Goal: Communication & Community: Answer question/provide support

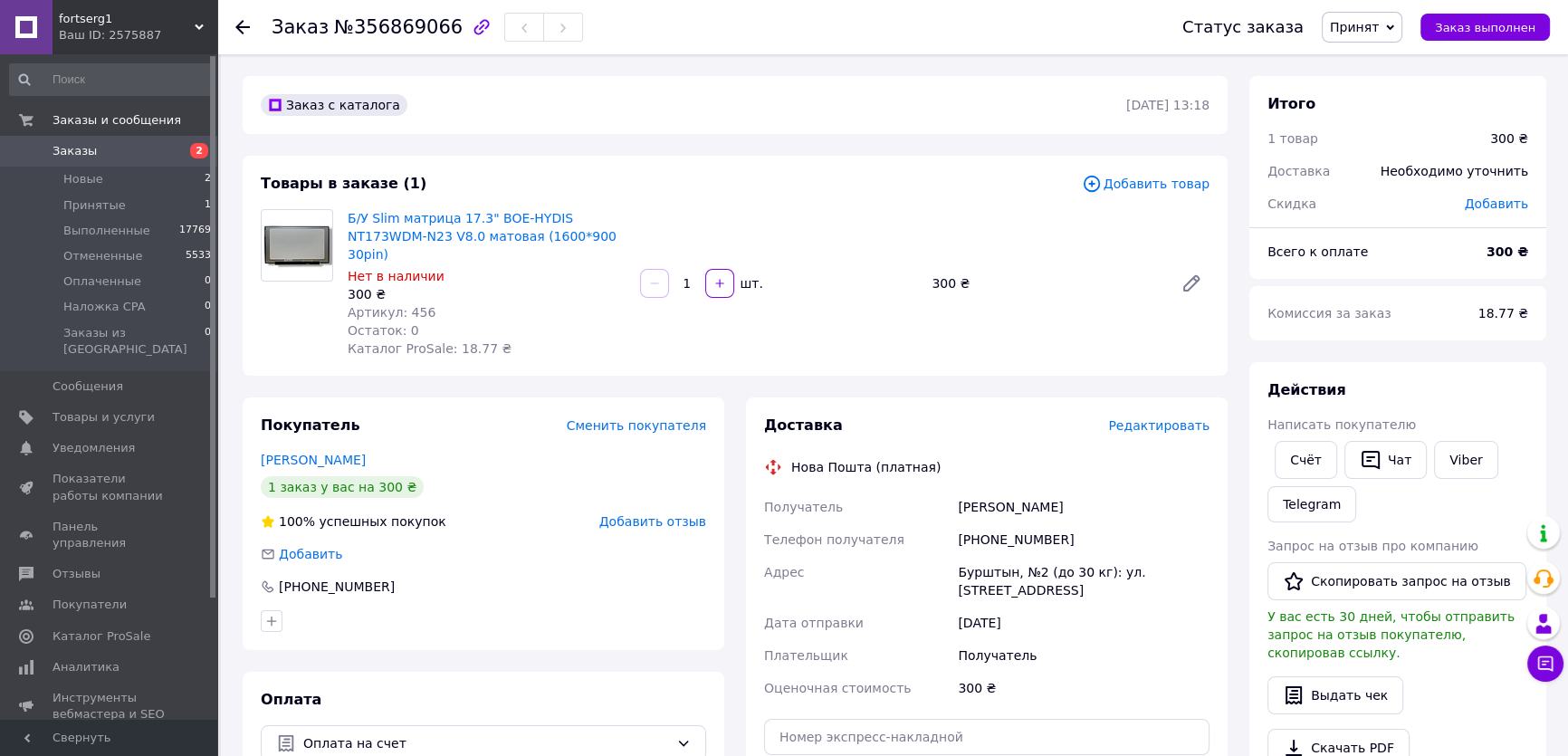
click at [1159, 418] on span "Редактировать" at bounding box center [1159, 425] width 102 height 14
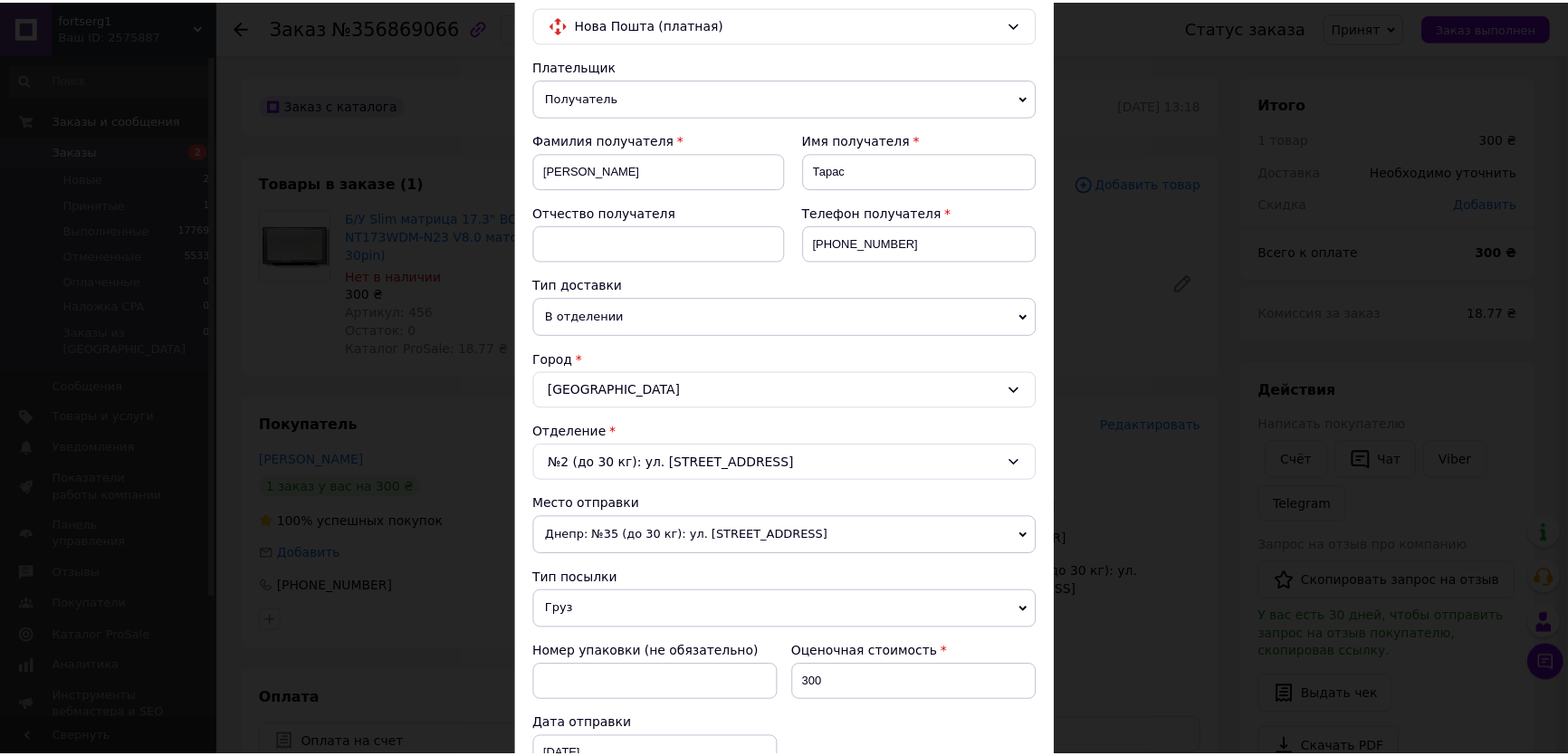
scroll to position [476, 0]
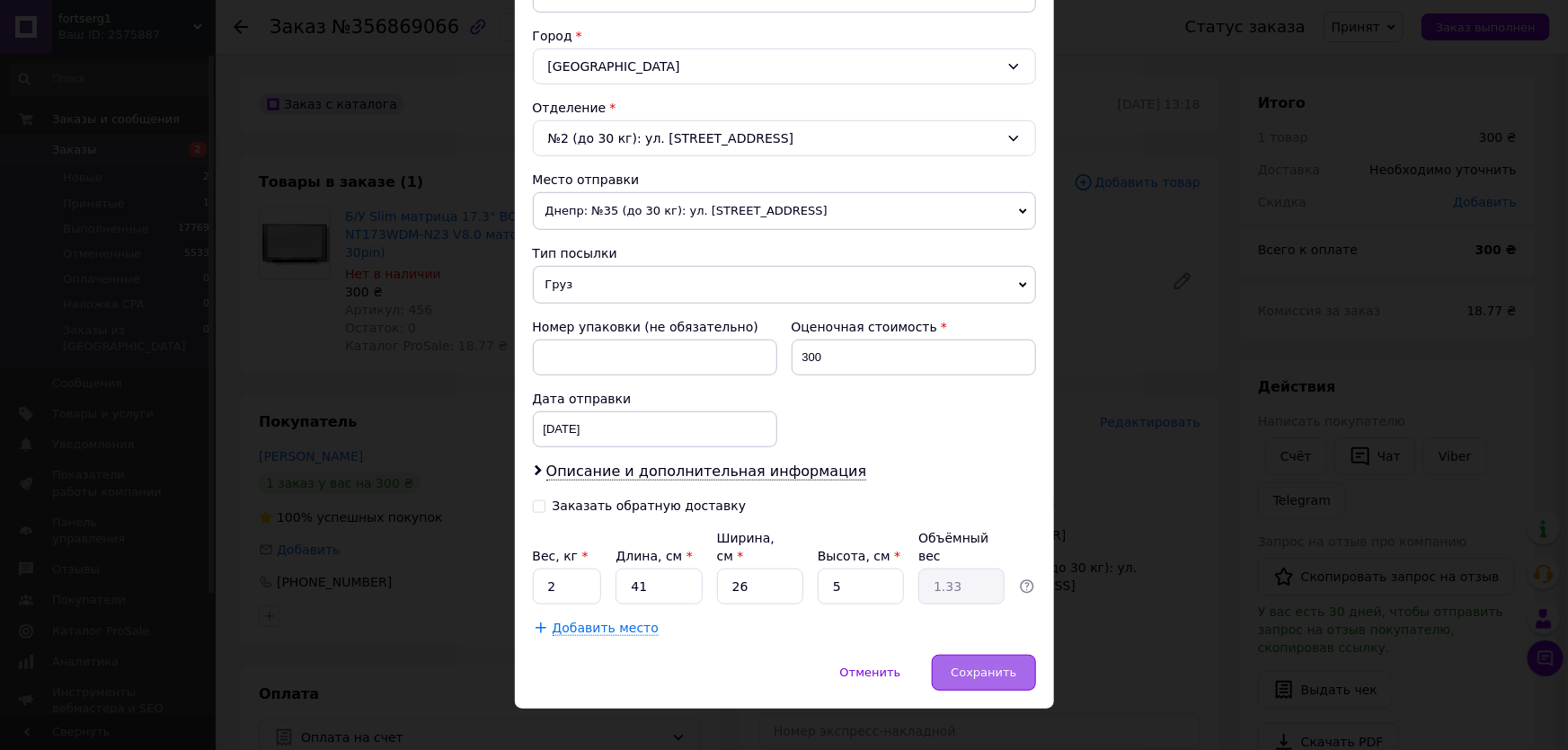
click at [979, 665] on span "Сохранить" at bounding box center [983, 672] width 66 height 13
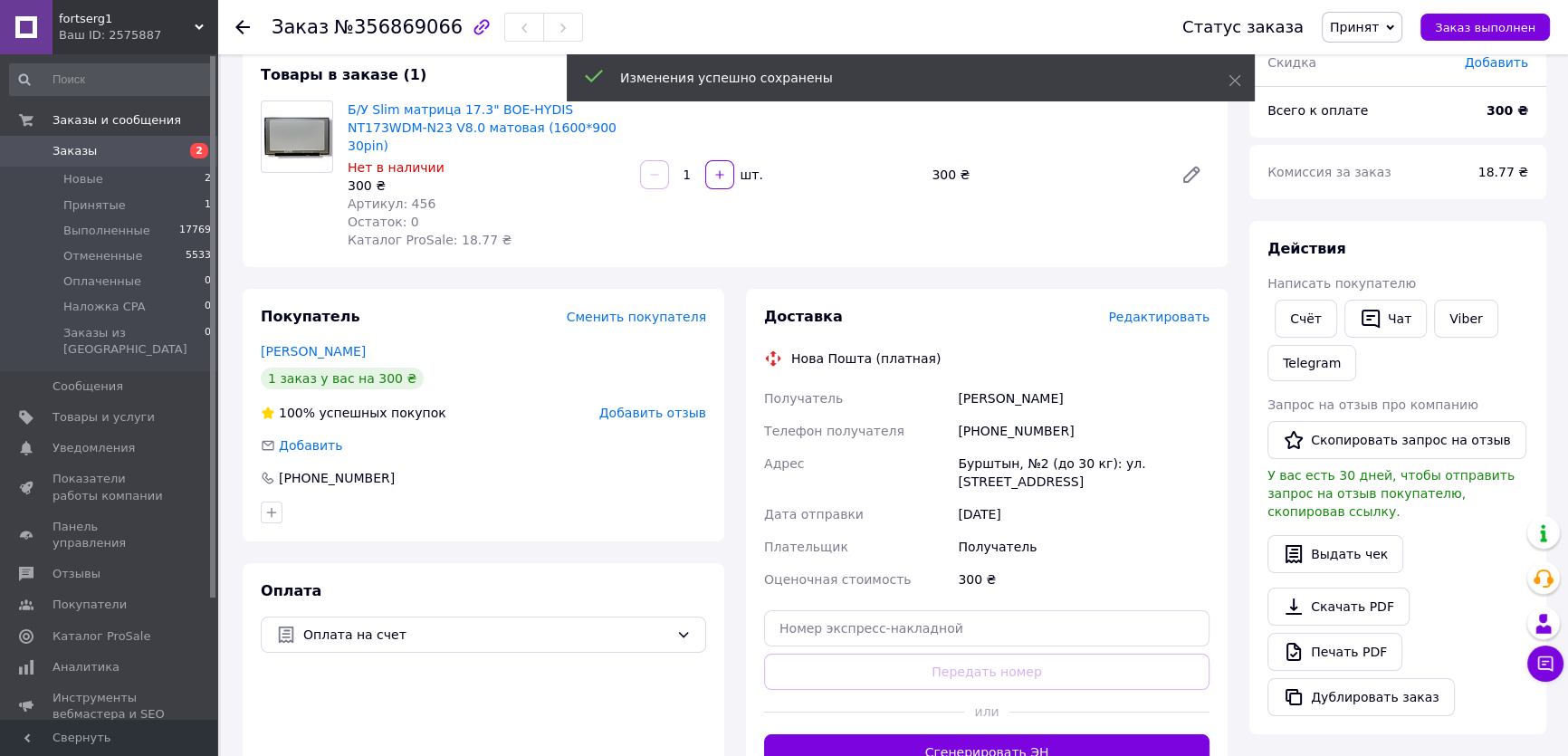
scroll to position [246, 0]
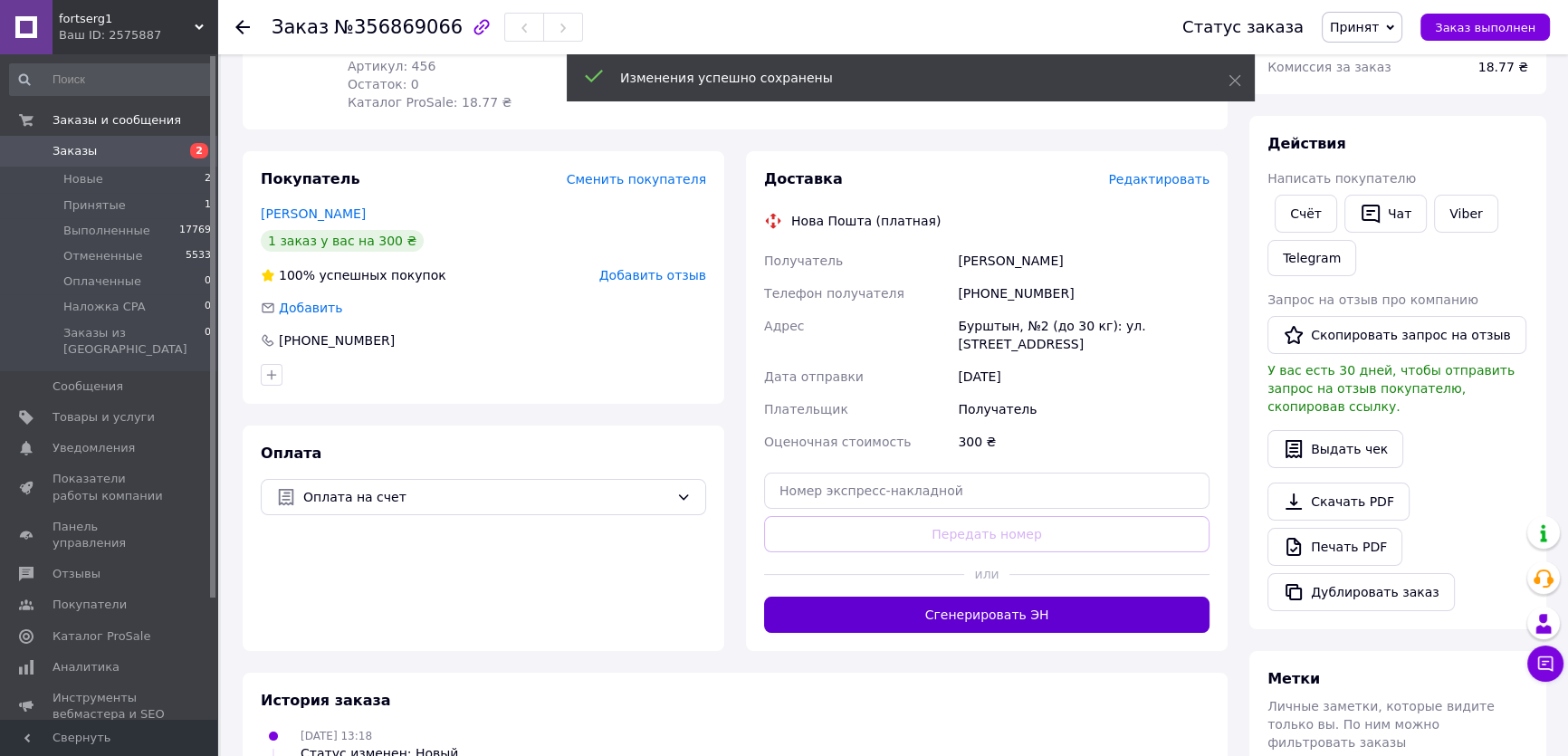
click at [986, 597] on button "Сгенерировать ЭН" at bounding box center [987, 615] width 446 height 37
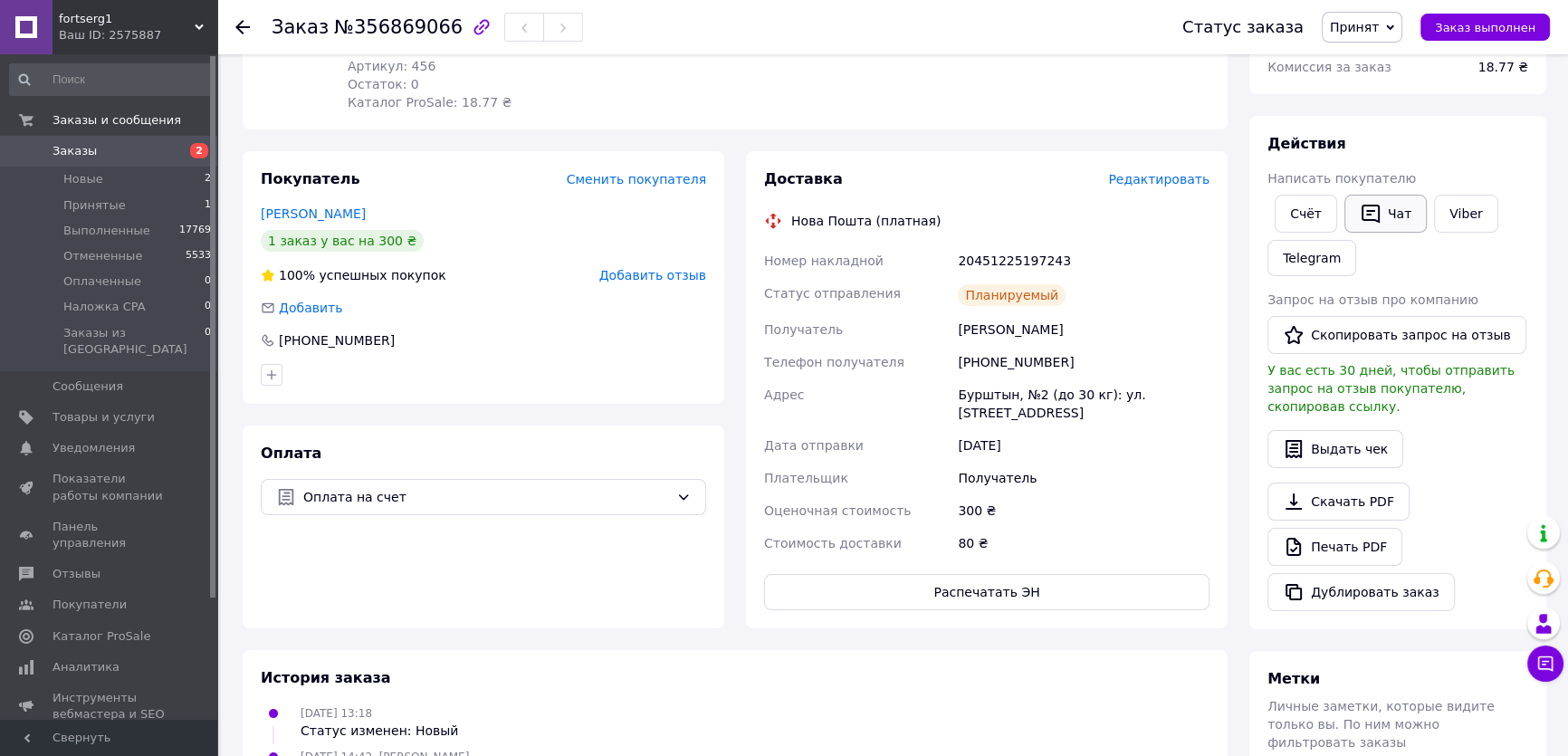
click at [1385, 213] on button "Чат" at bounding box center [1386, 214] width 83 height 38
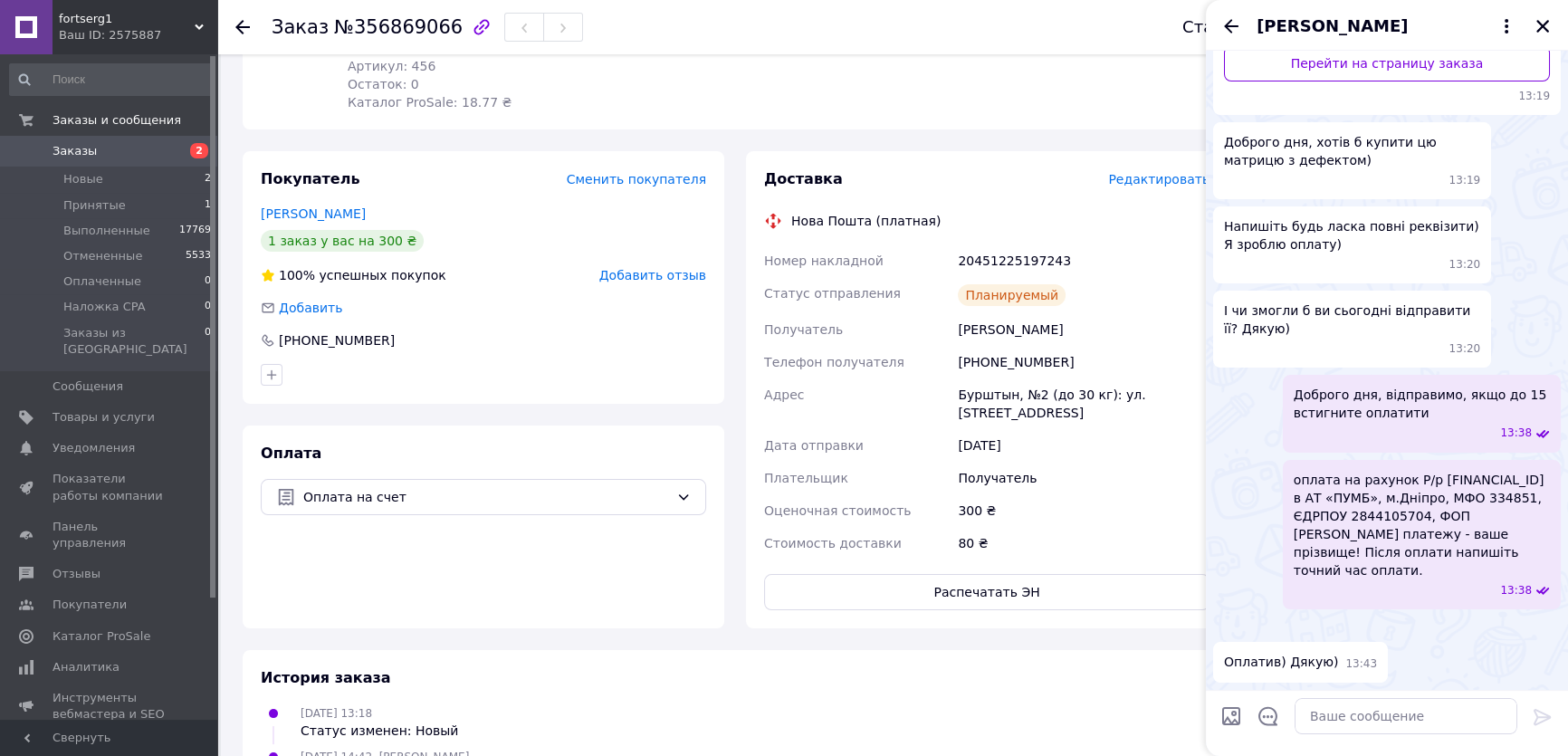
scroll to position [500, 0]
paste textarea "20451225197243"
click at [1274, 716] on textarea "20451225197243" at bounding box center [1387, 717] width 259 height 37
click at [1399, 716] on textarea "ттн 20451225197243" at bounding box center [1387, 717] width 259 height 37
click at [1399, 719] on textarea "ттн 20451225197243," at bounding box center [1387, 717] width 259 height 37
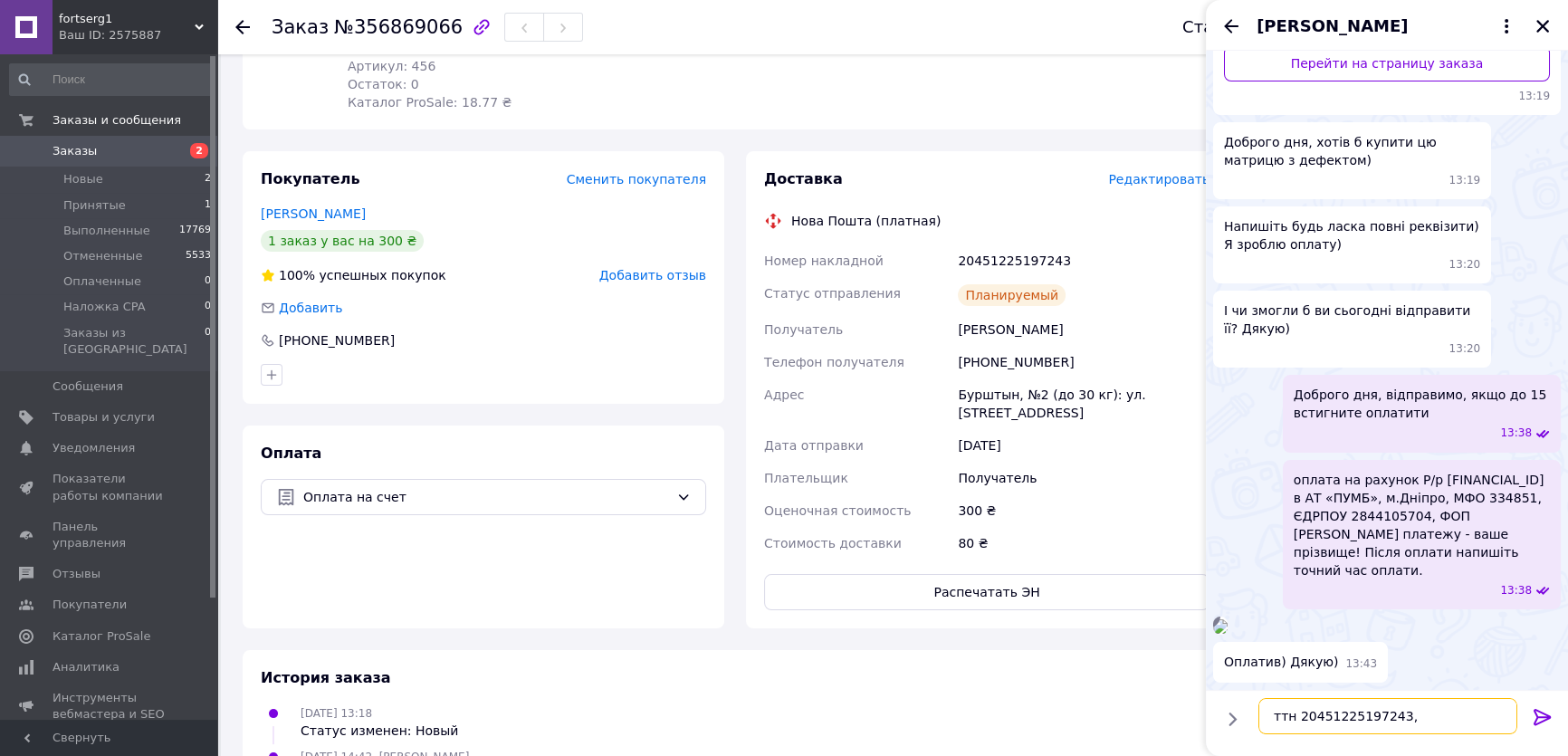
paste textarea "дякую за замовлення, гарного дня"
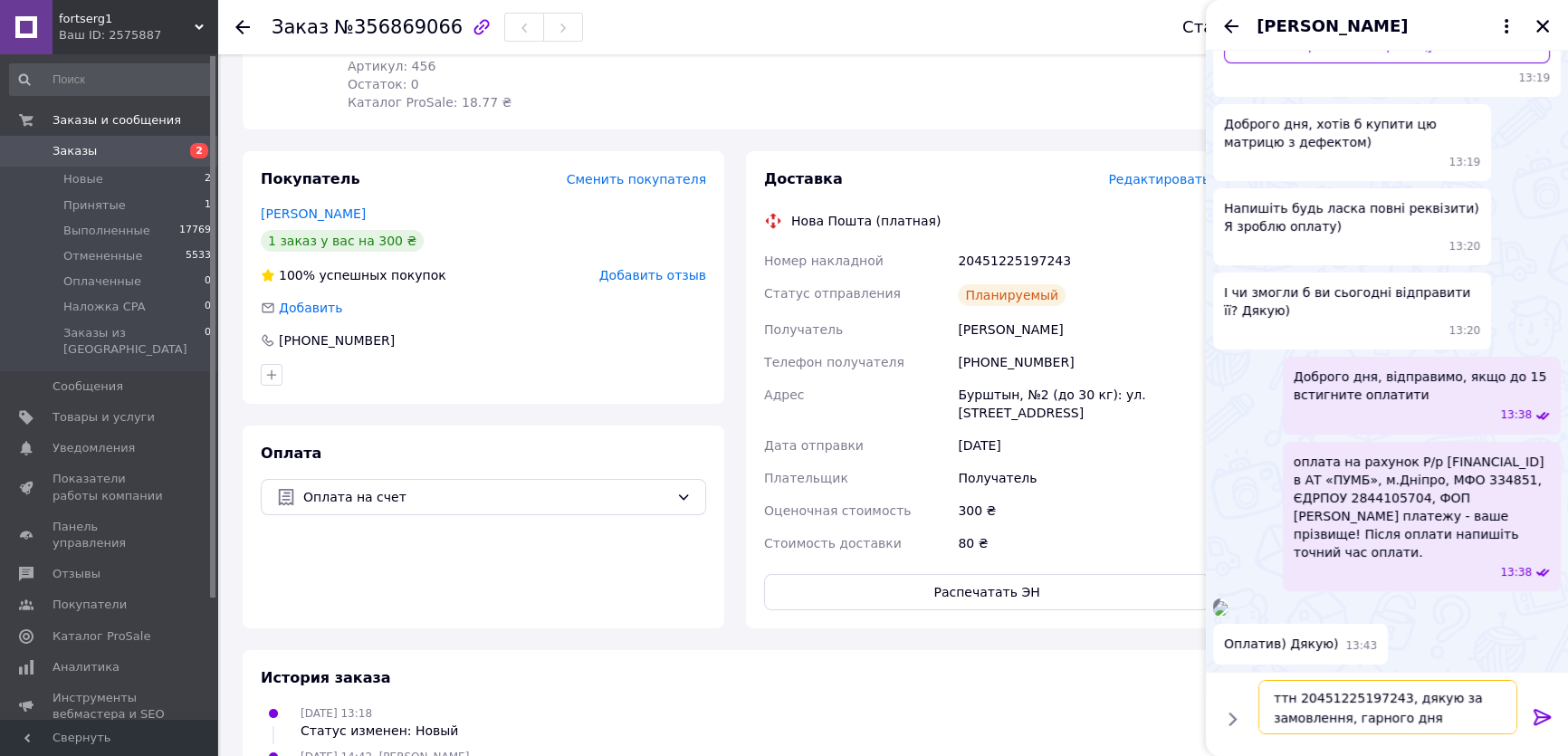
type textarea "ттн 20451225197243, дякую за замовлення, гарного дня"
click at [1541, 716] on icon at bounding box center [1542, 717] width 22 height 22
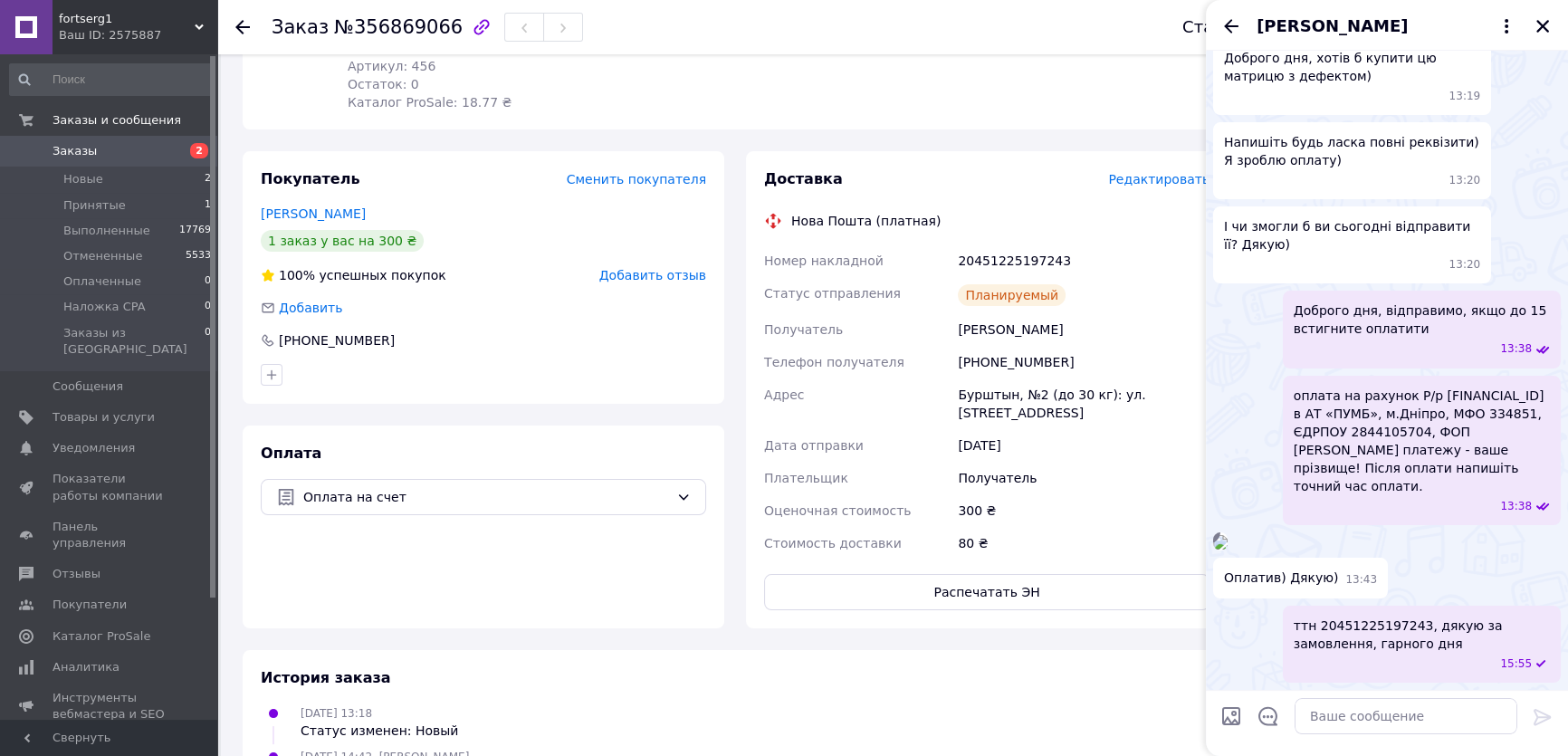
scroll to position [586, 0]
click at [1544, 24] on icon "Закрыть" at bounding box center [1542, 26] width 12 height 12
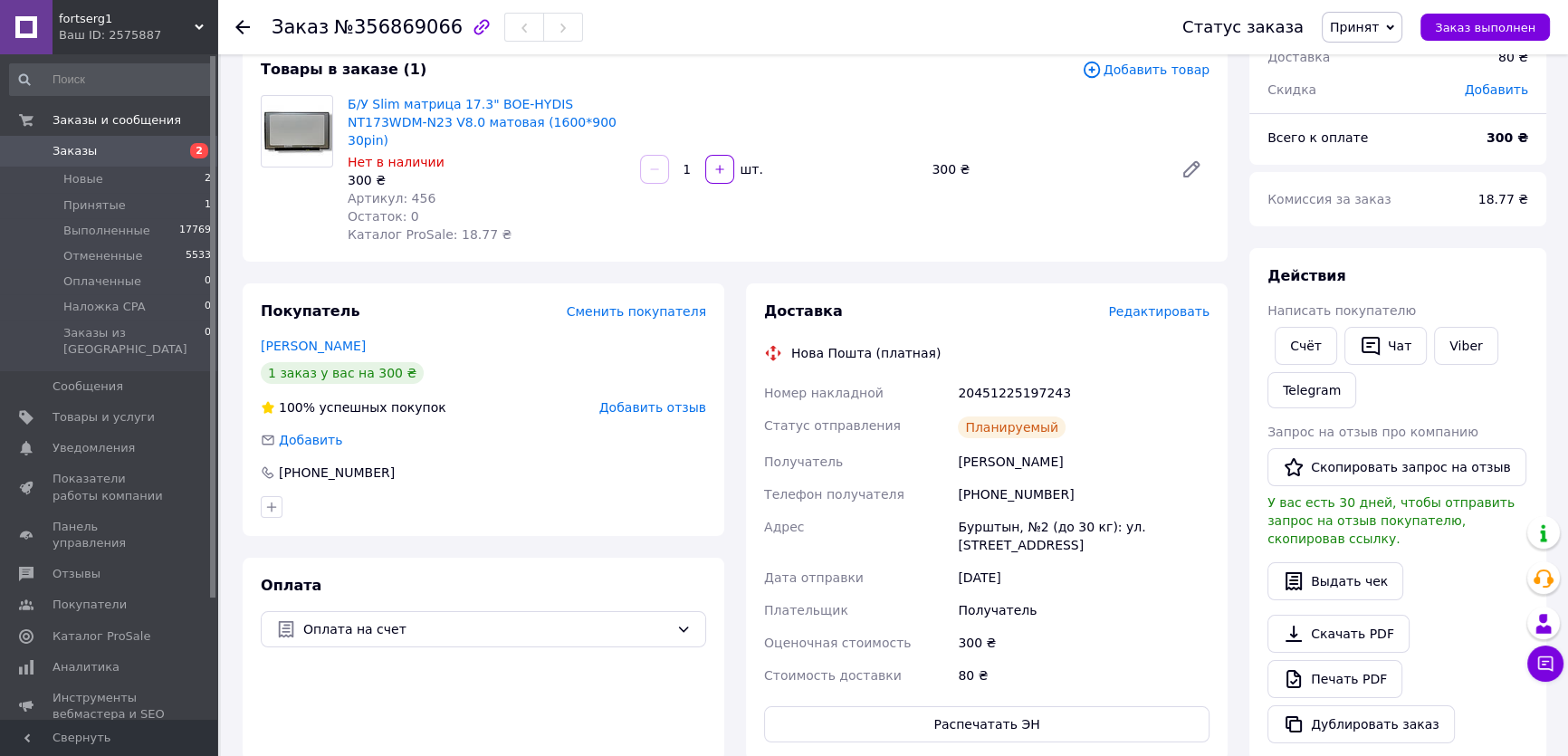
scroll to position [0, 0]
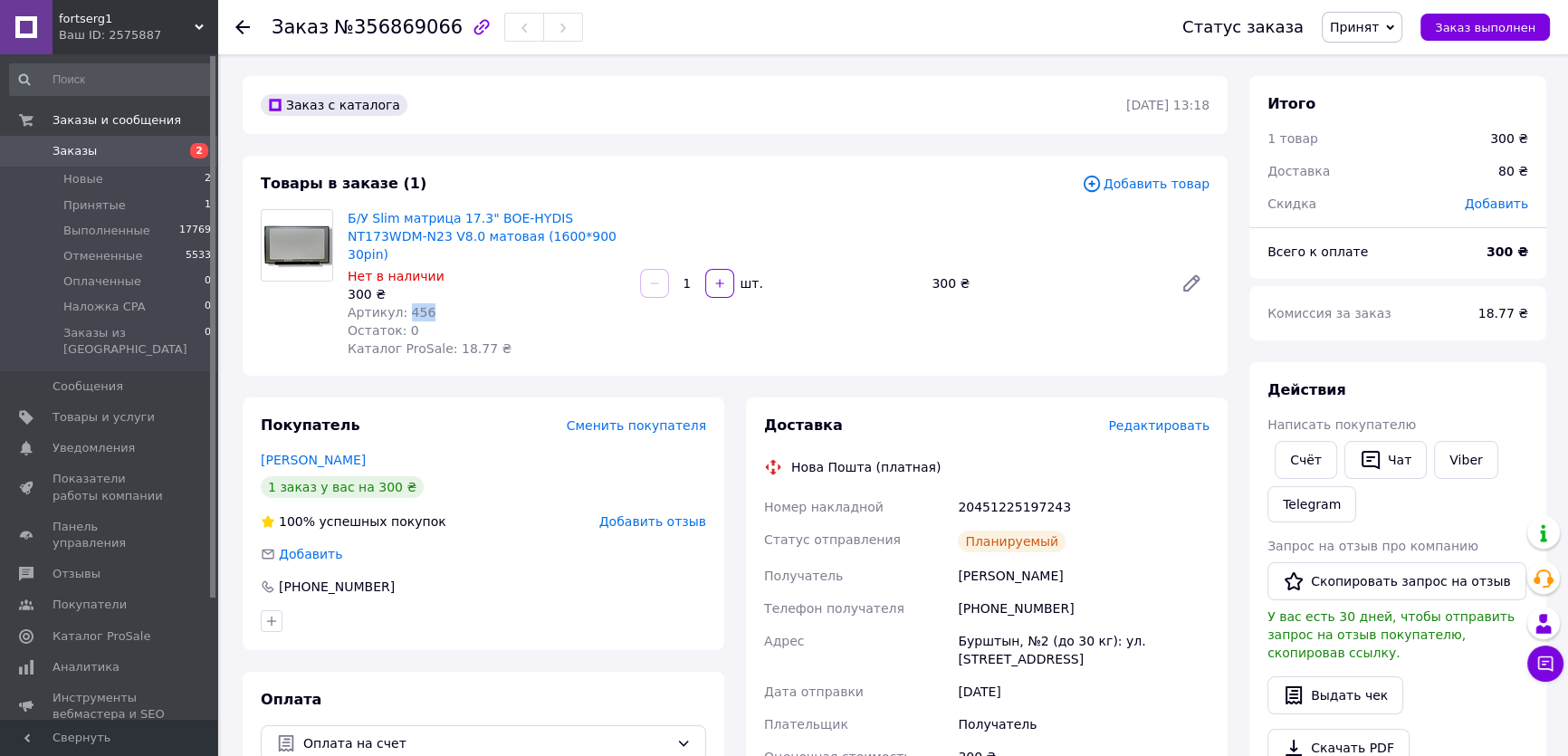
drag, startPoint x: 431, startPoint y: 291, endPoint x: 403, endPoint y: 288, distance: 28.2
click at [403, 304] on div "Артикул: 456" at bounding box center [486, 312] width 277 height 18
copy span "456"
click at [1492, 24] on span "Заказ выполнен" at bounding box center [1484, 28] width 101 height 13
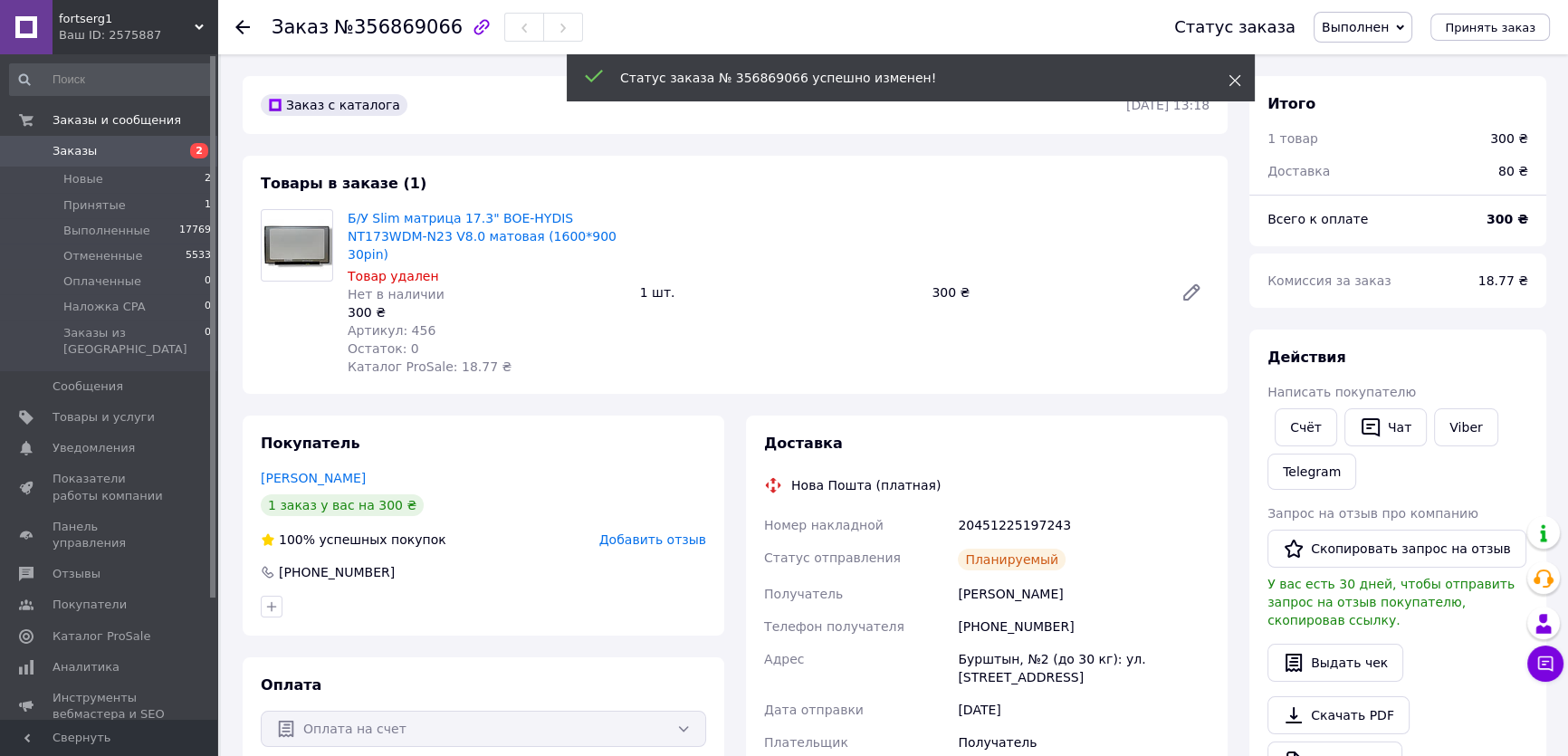
click at [1234, 78] on icon at bounding box center [1234, 80] width 12 height 12
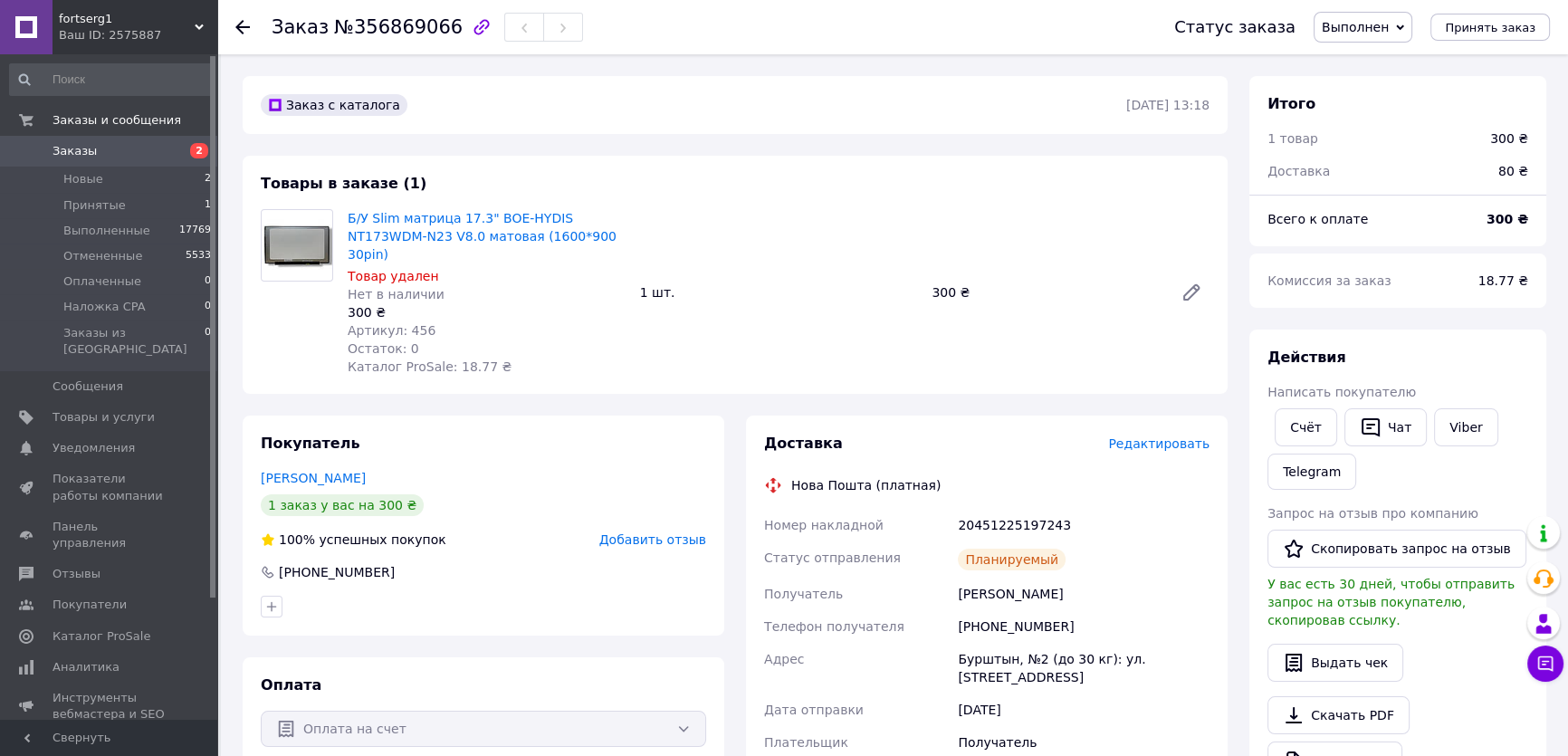
click at [236, 23] on icon at bounding box center [242, 27] width 14 height 14
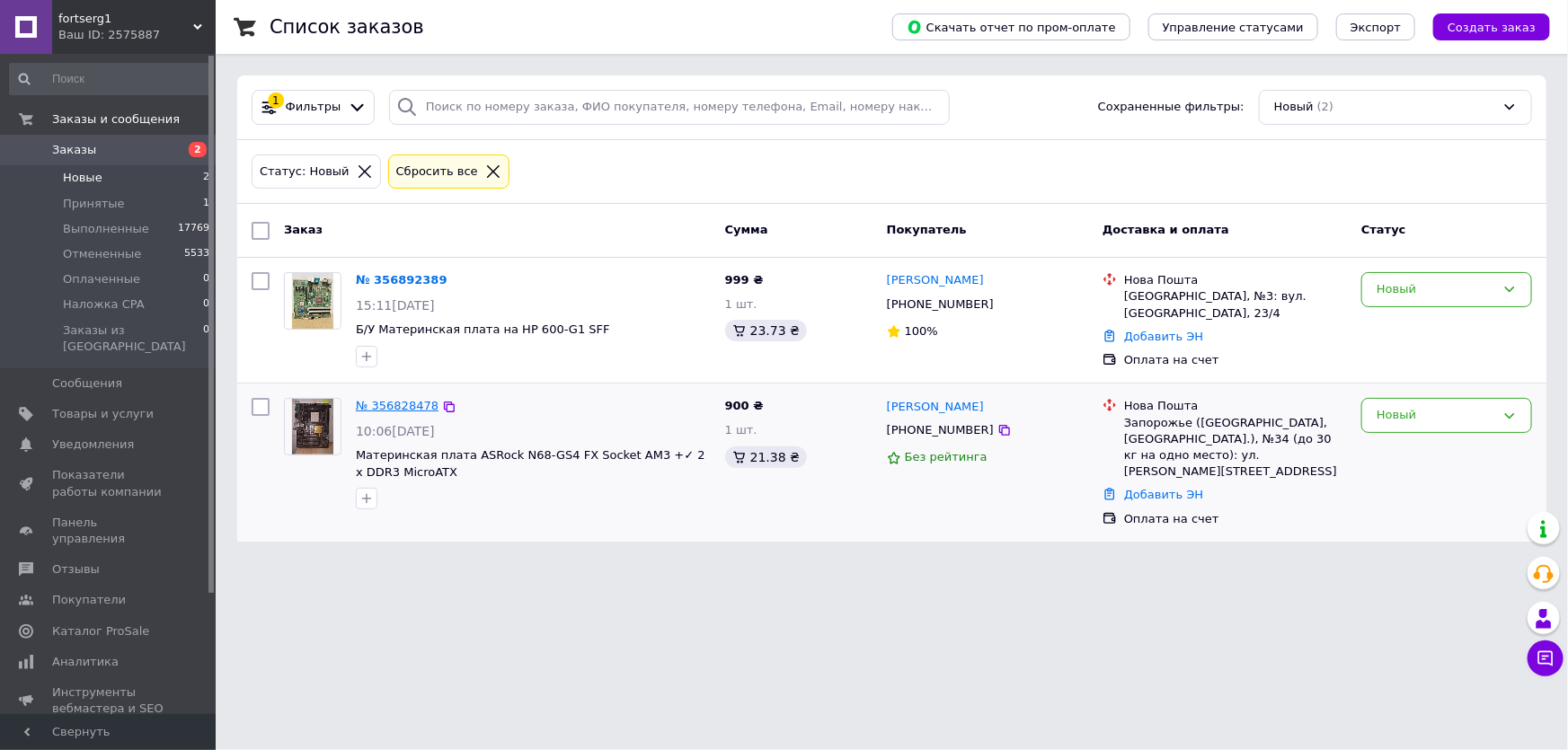
click at [394, 403] on link "№ 356828478" at bounding box center [397, 406] width 83 height 13
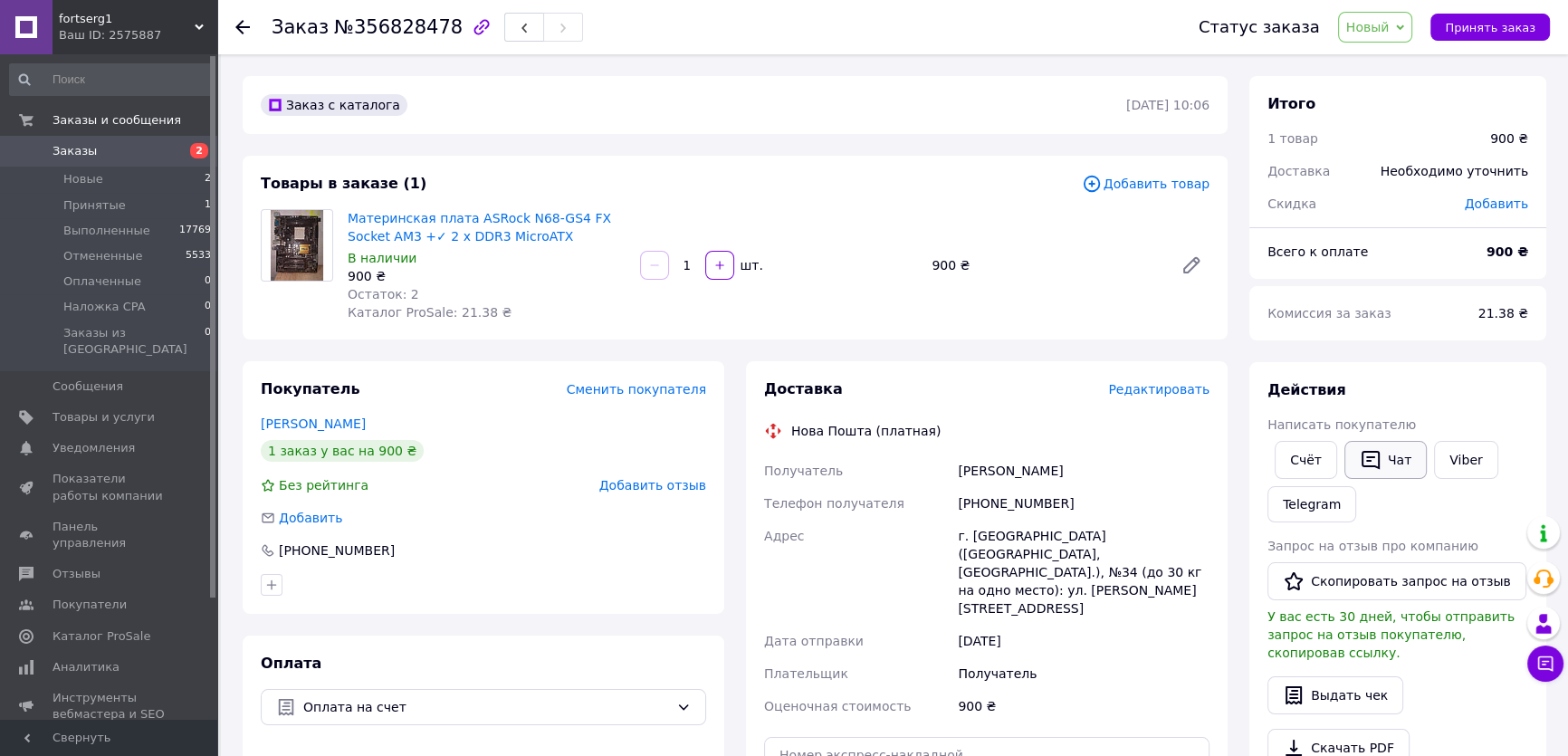
click at [1373, 452] on icon "button" at bounding box center [1370, 460] width 18 height 19
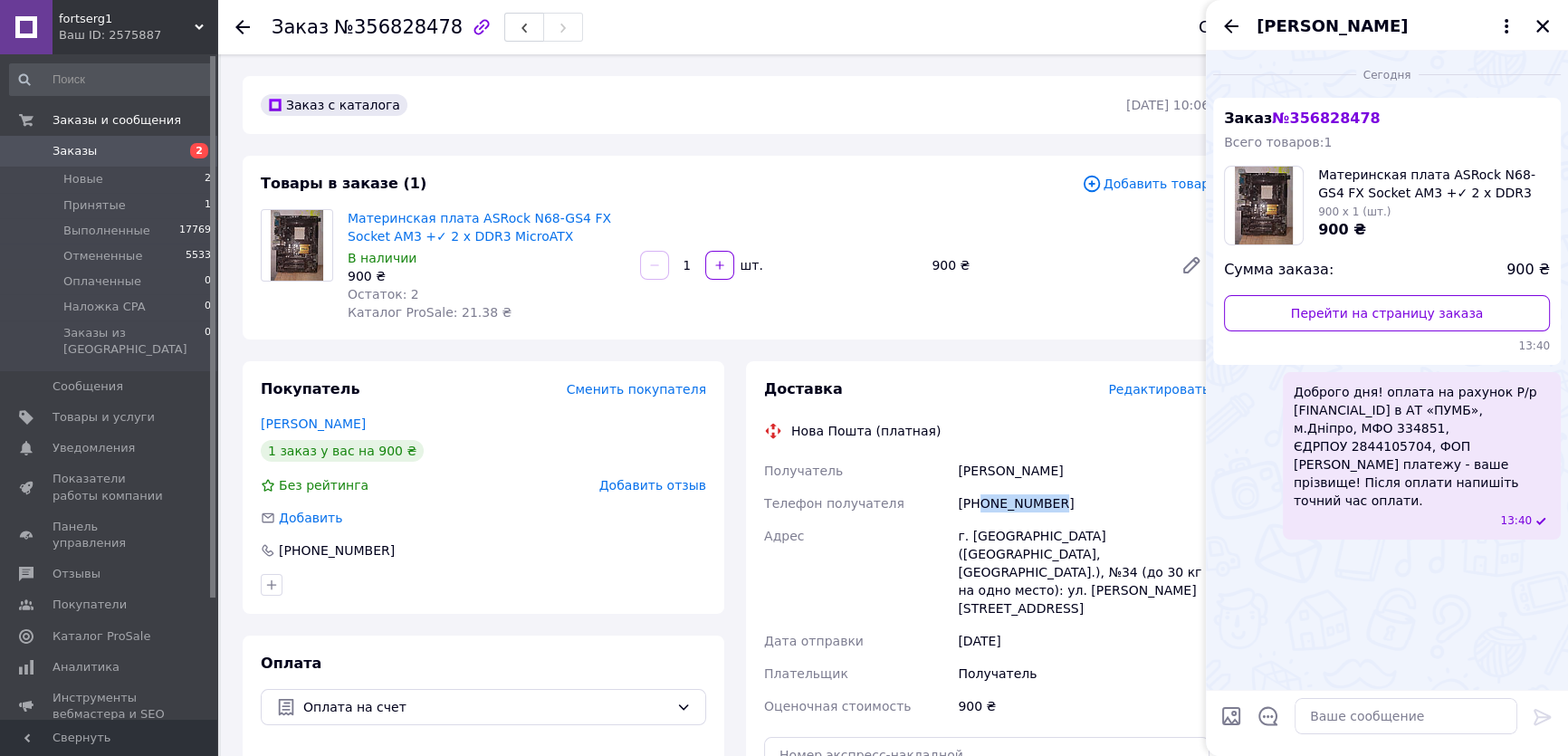
drag, startPoint x: 1072, startPoint y: 502, endPoint x: 979, endPoint y: 502, distance: 93.0
click at [979, 502] on div "[PHONE_NUMBER]" at bounding box center [1084, 503] width 259 height 33
copy div "0676101738"
click at [350, 352] on div "Заказ с каталога [DATE] 10:06 Товары в заказе (1) Добавить товар Материнская пл…" at bounding box center [735, 695] width 1006 height 1238
click at [1543, 21] on icon "Закрыть" at bounding box center [1542, 26] width 16 height 16
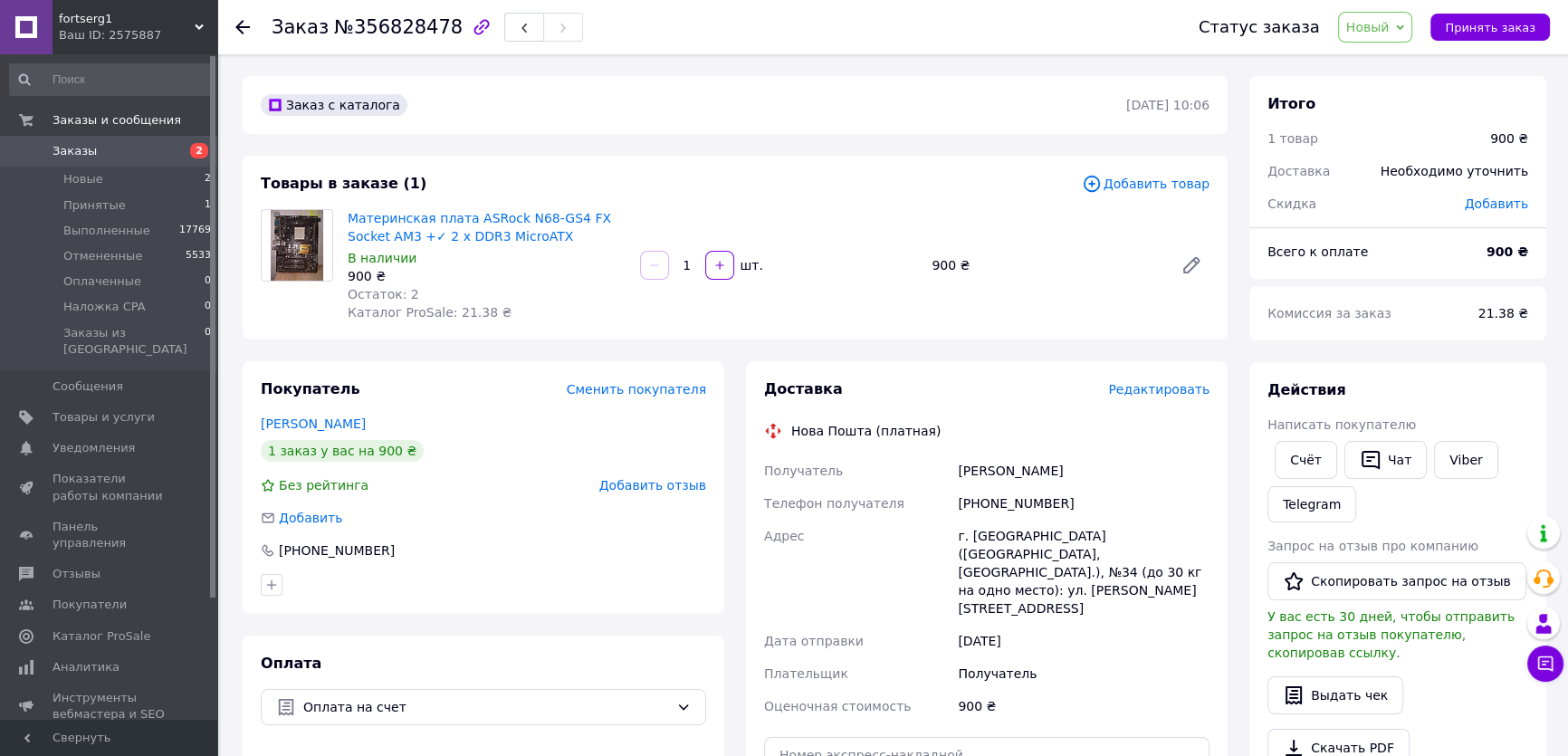
click at [241, 20] on icon at bounding box center [242, 27] width 14 height 14
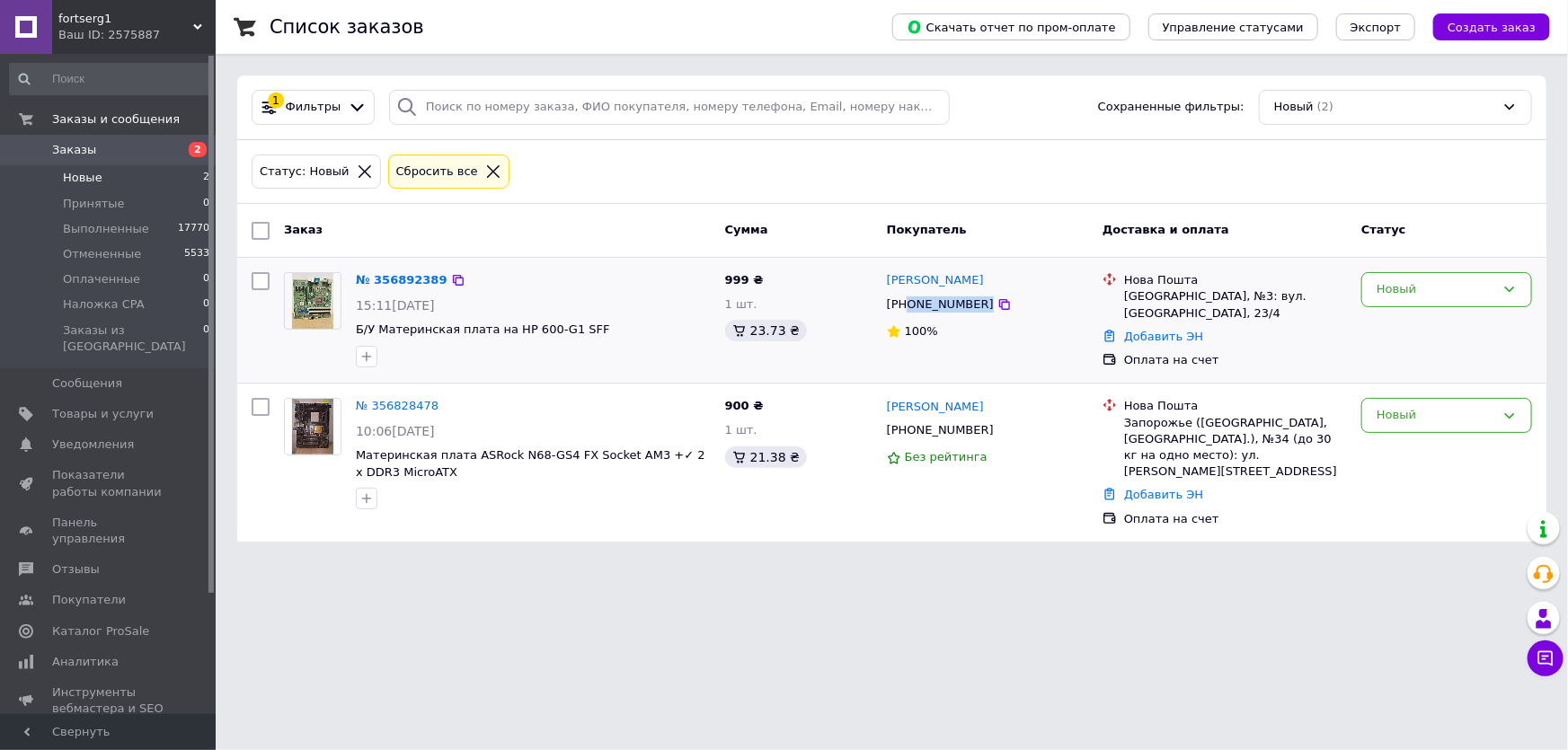
drag, startPoint x: 1015, startPoint y: 299, endPoint x: 907, endPoint y: 301, distance: 108.0
click at [907, 301] on div "[PHONE_NUMBER]" at bounding box center [987, 304] width 205 height 20
copy div "0677053005"
click at [323, 343] on div at bounding box center [312, 319] width 71 height 109
click at [997, 305] on icon at bounding box center [1004, 304] width 14 height 14
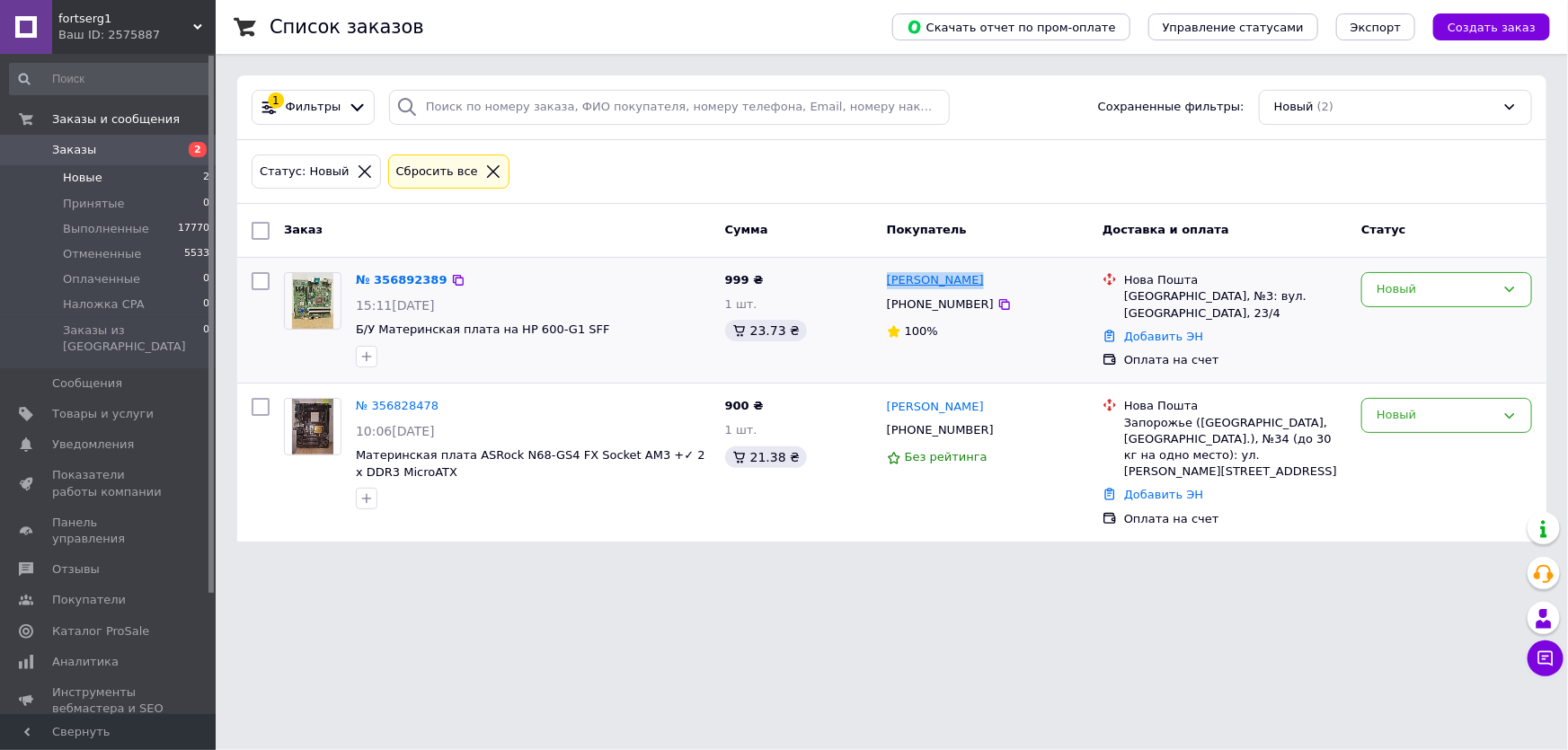
drag, startPoint x: 970, startPoint y: 281, endPoint x: 888, endPoint y: 280, distance: 82.0
click at [888, 280] on div "[PERSON_NAME]" at bounding box center [987, 281] width 205 height 21
copy link "[PERSON_NAME]"
click at [397, 275] on link "№ 356892389" at bounding box center [401, 280] width 92 height 13
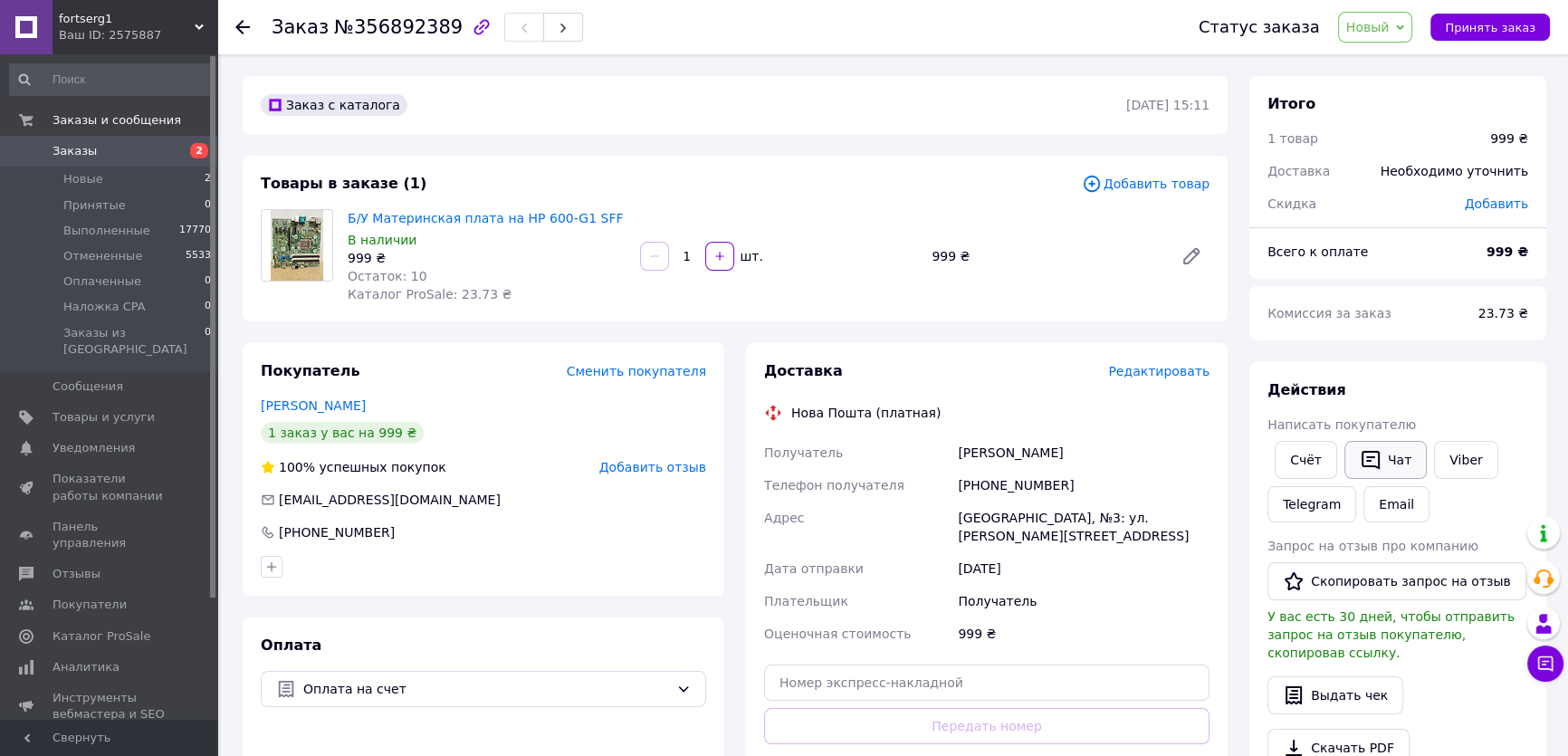
click at [1380, 460] on button "Чат" at bounding box center [1386, 460] width 83 height 38
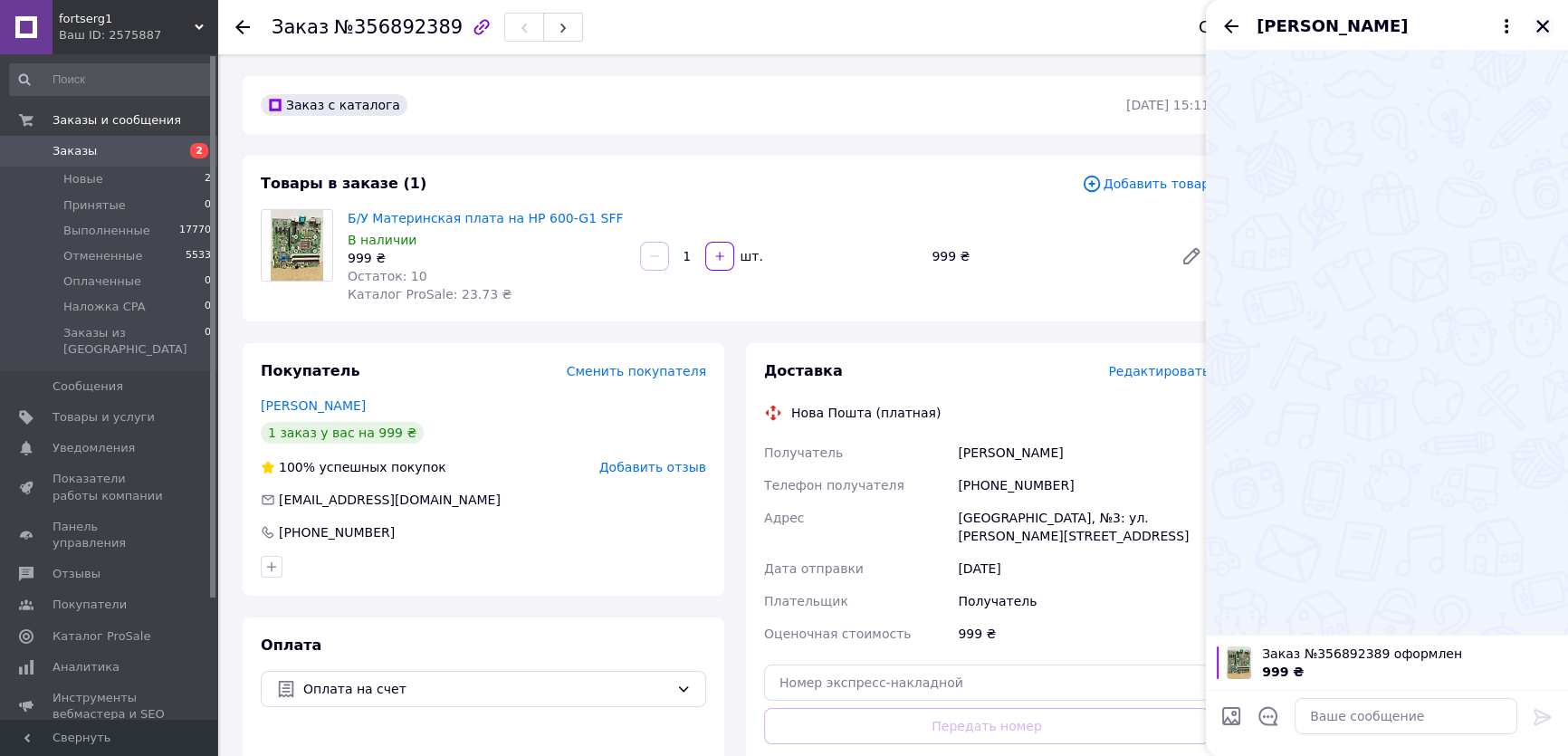
click at [1540, 24] on icon "Закрыть" at bounding box center [1542, 26] width 12 height 12
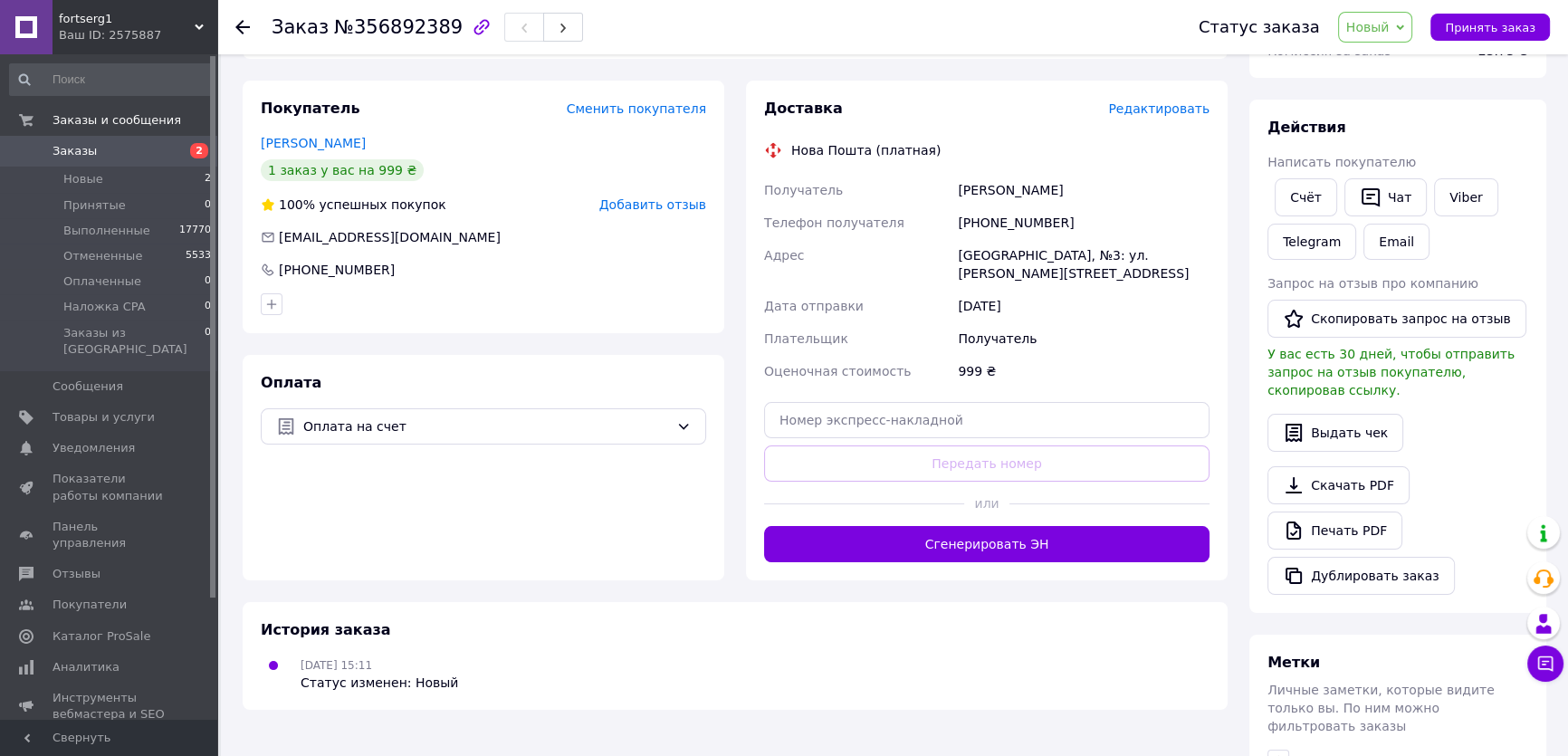
scroll to position [329, 0]
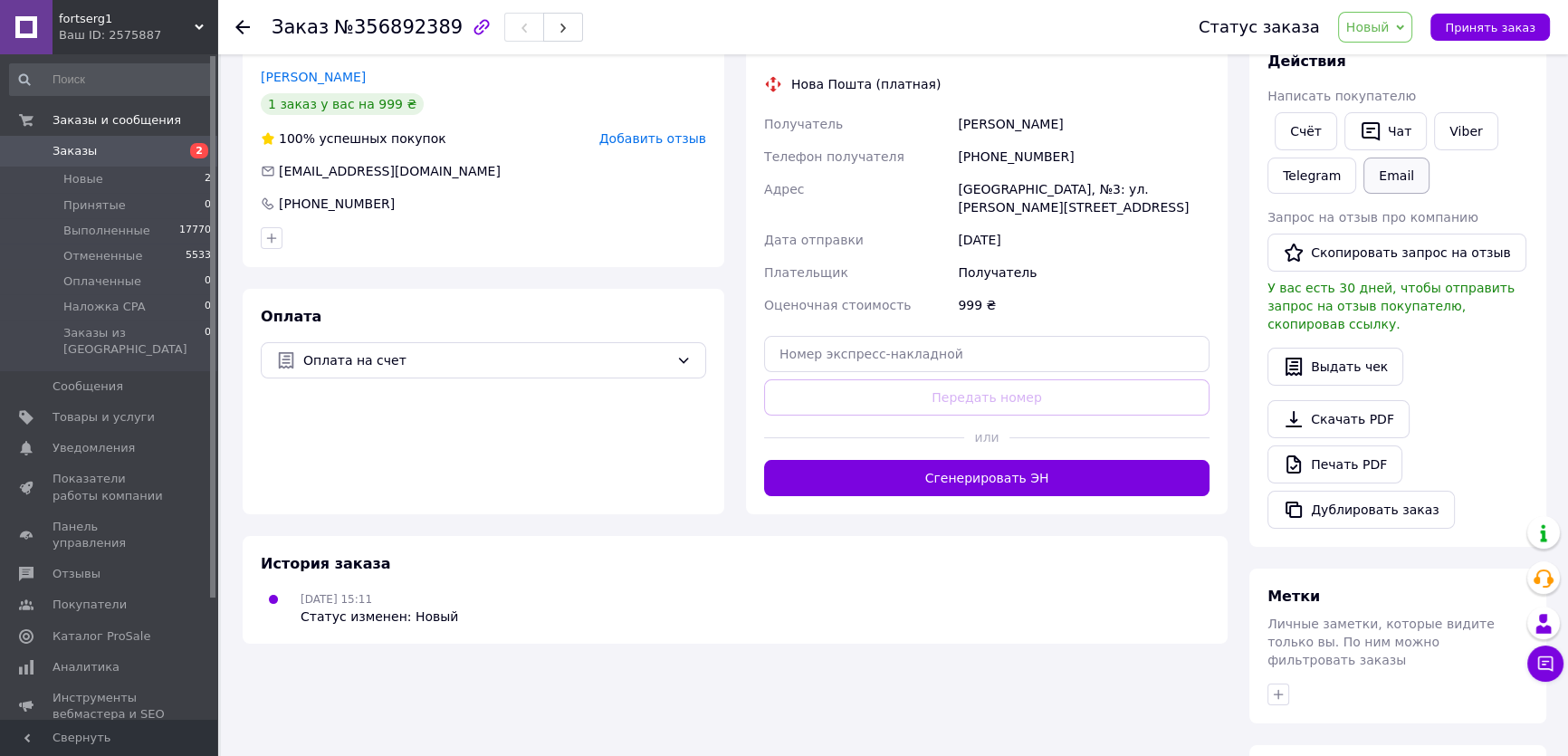
click at [1370, 175] on button "Email" at bounding box center [1396, 176] width 66 height 37
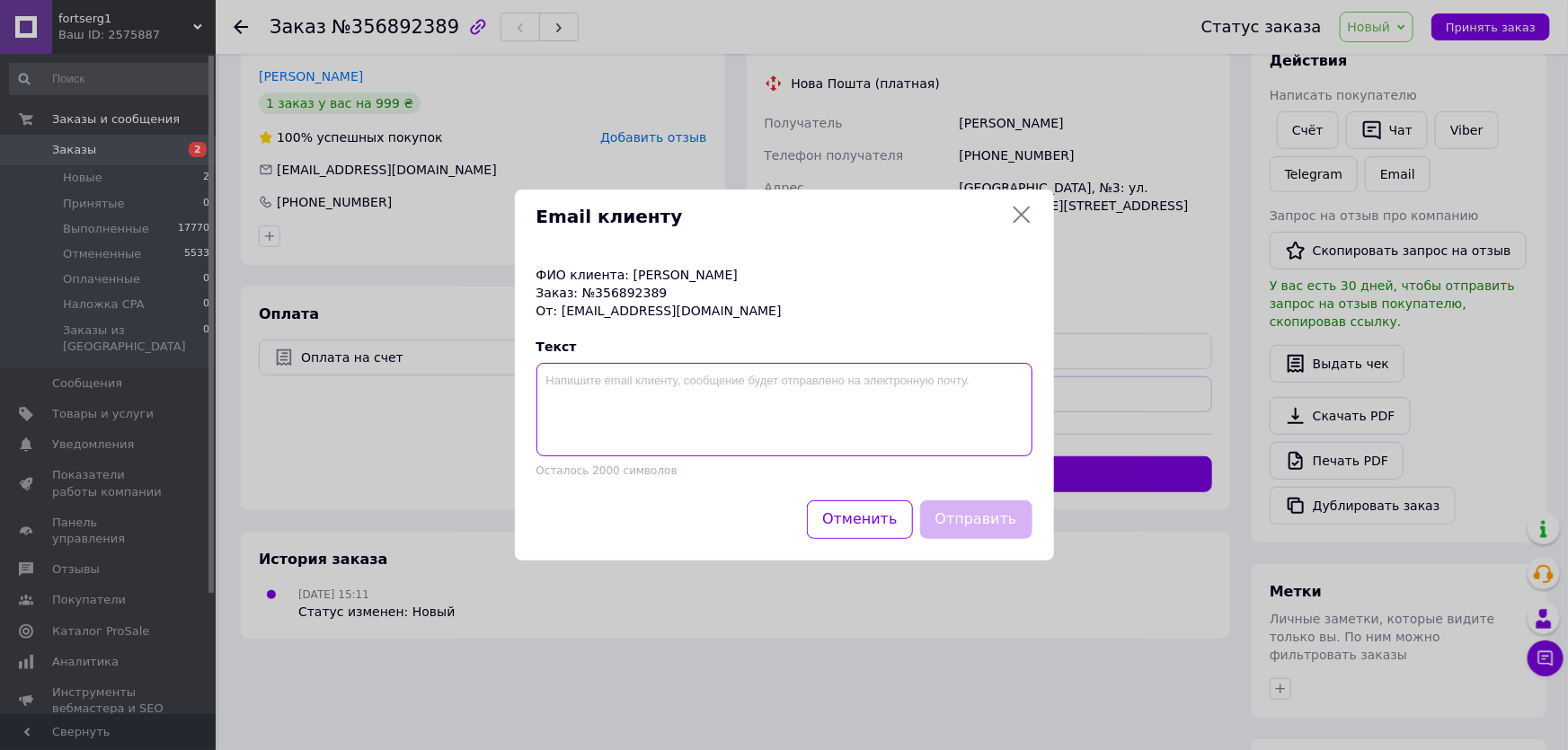
paste textarea "Добрий день. Ви замовили товар в інтернет магазині Fortserg1. сплачуйте вартіст…"
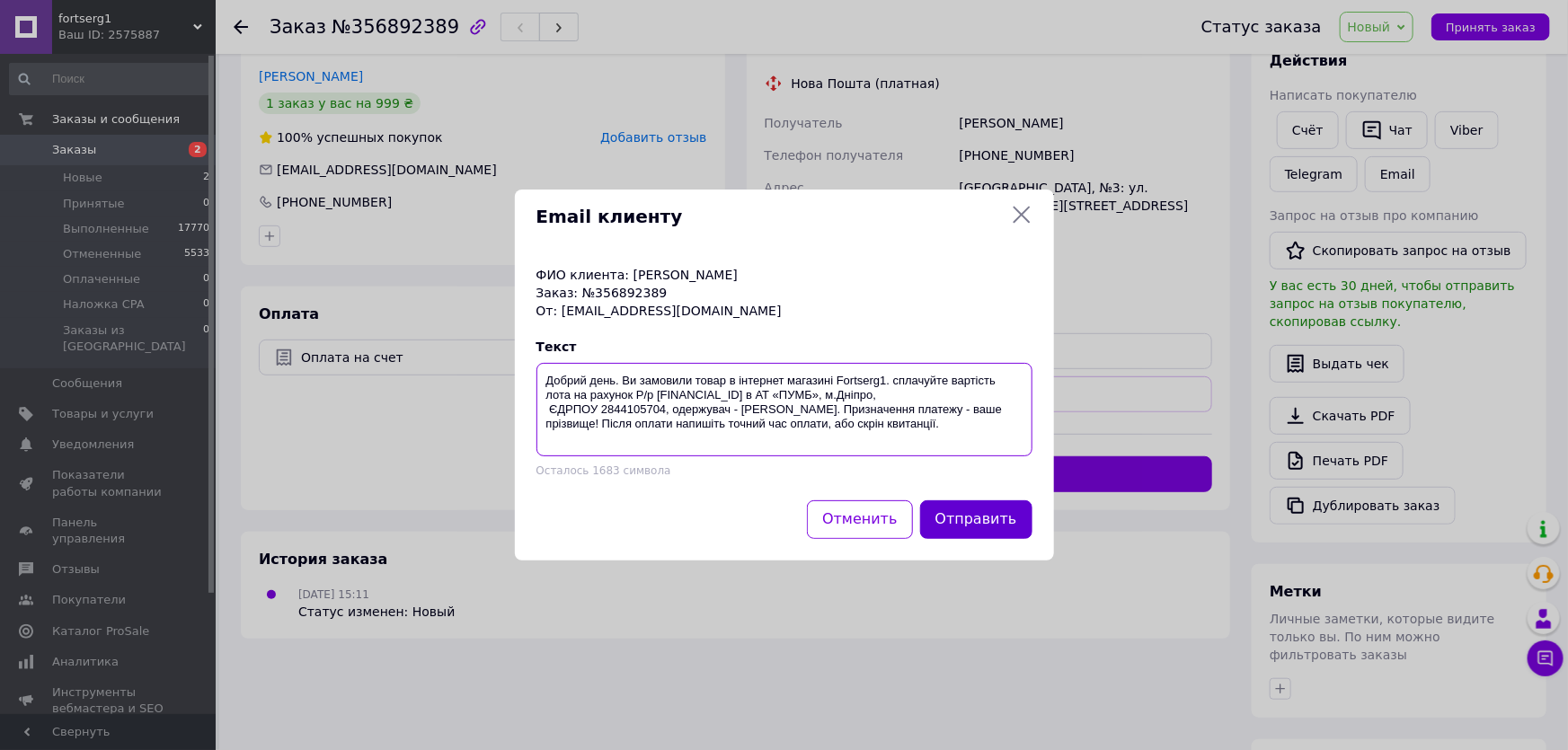
type textarea "Добрий день. Ви замовили товар в інтернет магазині Fortserg1. сплачуйте вартіст…"
click at [977, 517] on button "Отправить" at bounding box center [976, 519] width 112 height 39
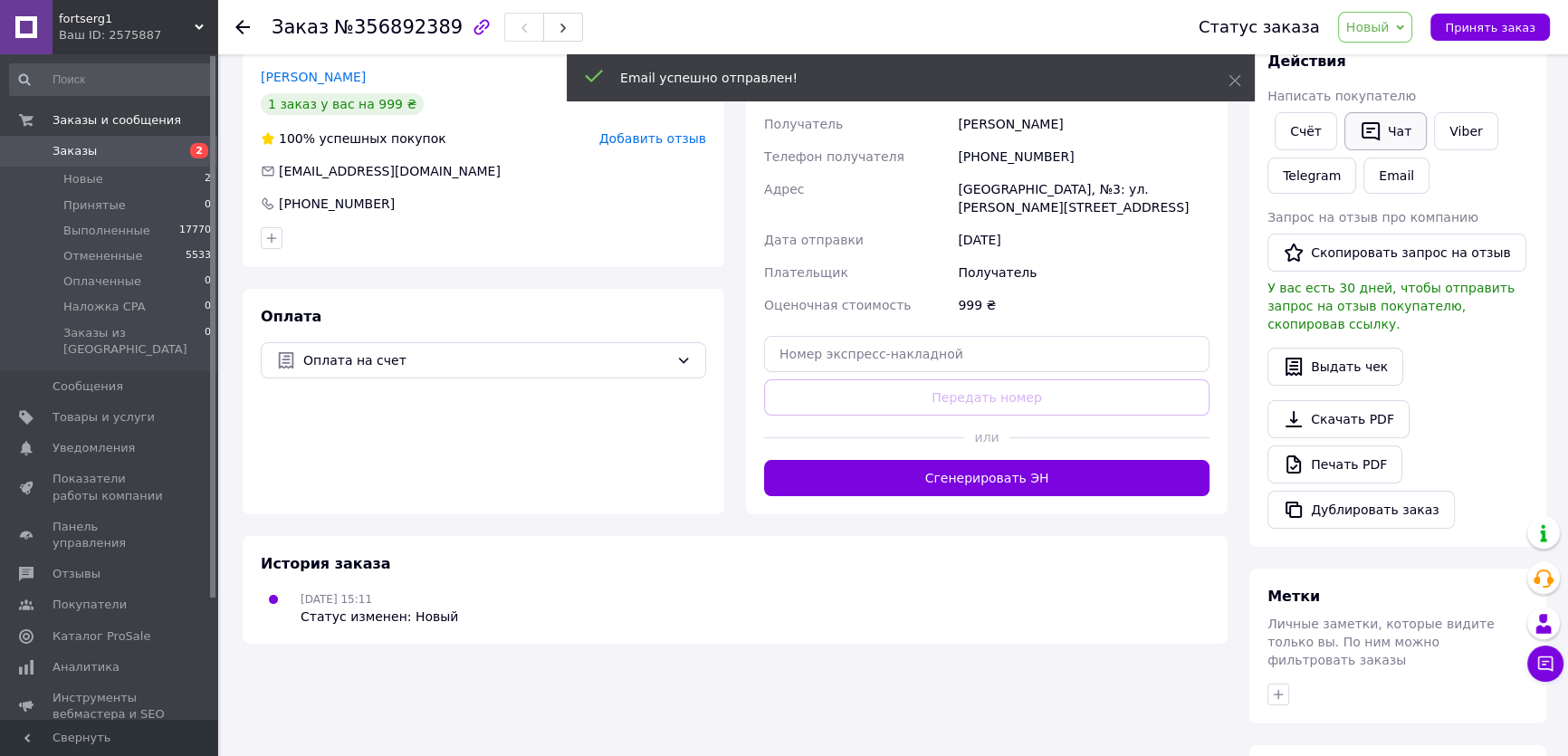
click at [1378, 131] on button "Чат" at bounding box center [1386, 132] width 83 height 38
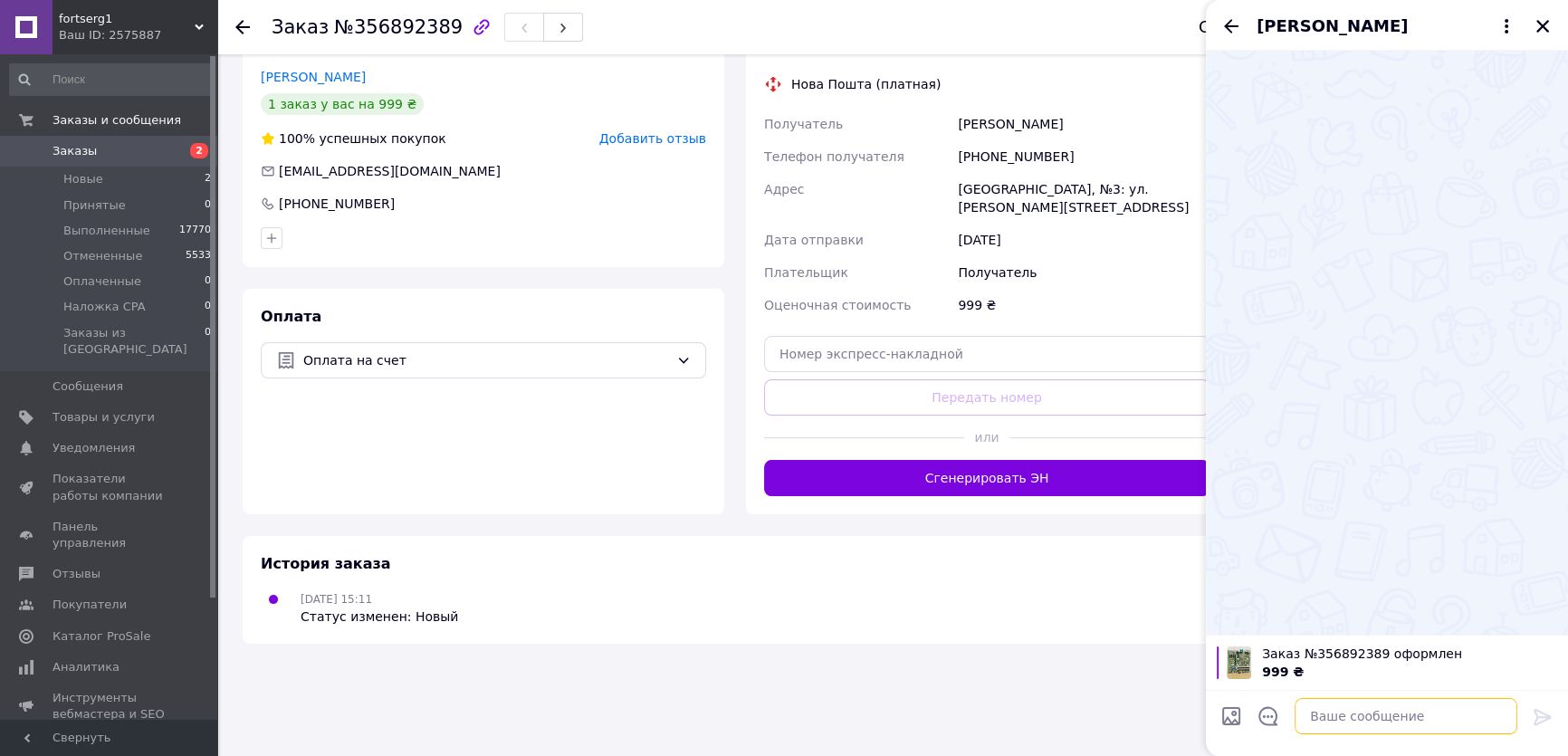
paste textarea "Добрий день. Ви замовили товар в інтернет магазині Fortserg1. сплачуйте вартіст…"
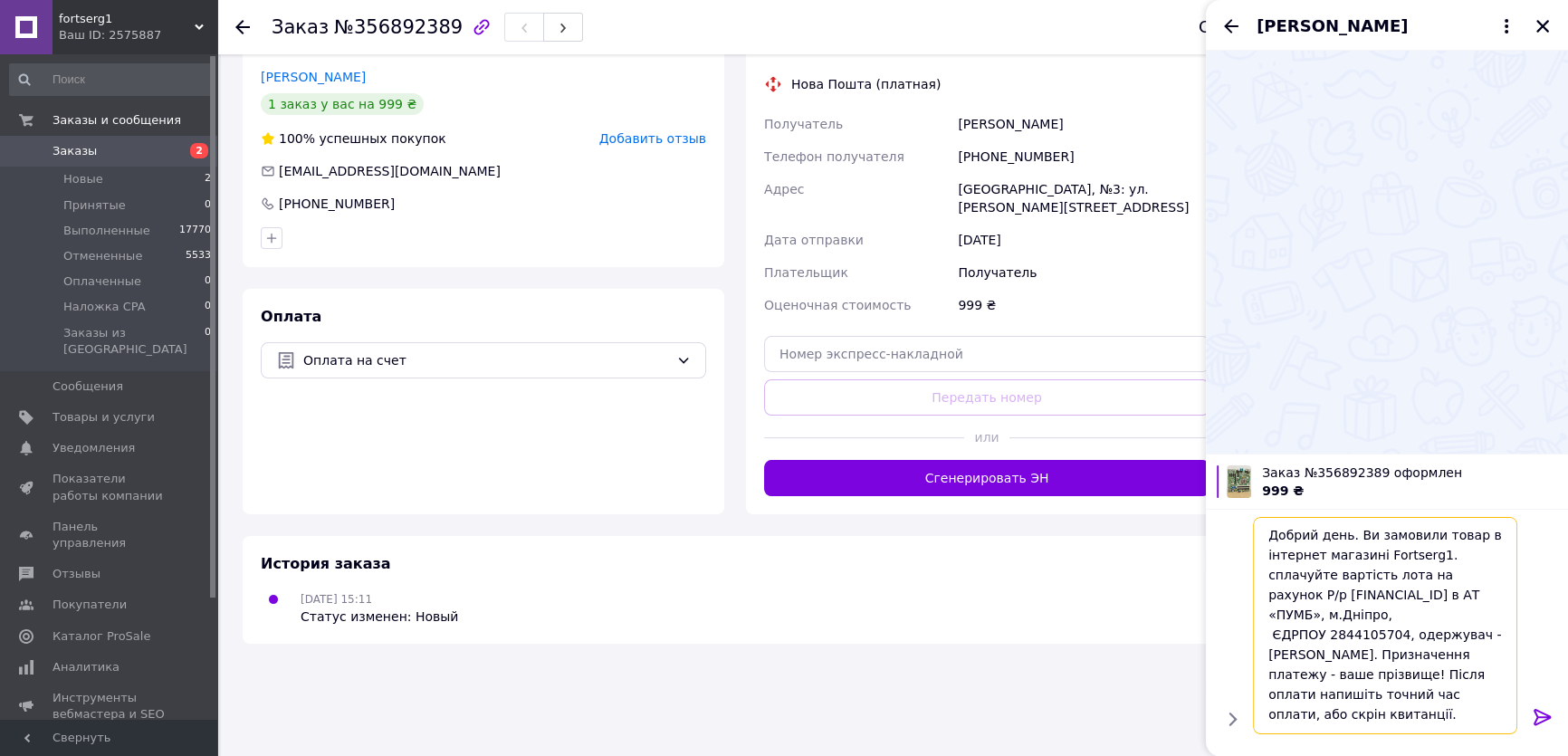
scroll to position [0, 0]
type textarea "Добрий день. Ви замовили товар в інтернет магазині Fortserg1. сплачуйте вартіст…"
click at [1536, 710] on icon at bounding box center [1542, 717] width 17 height 16
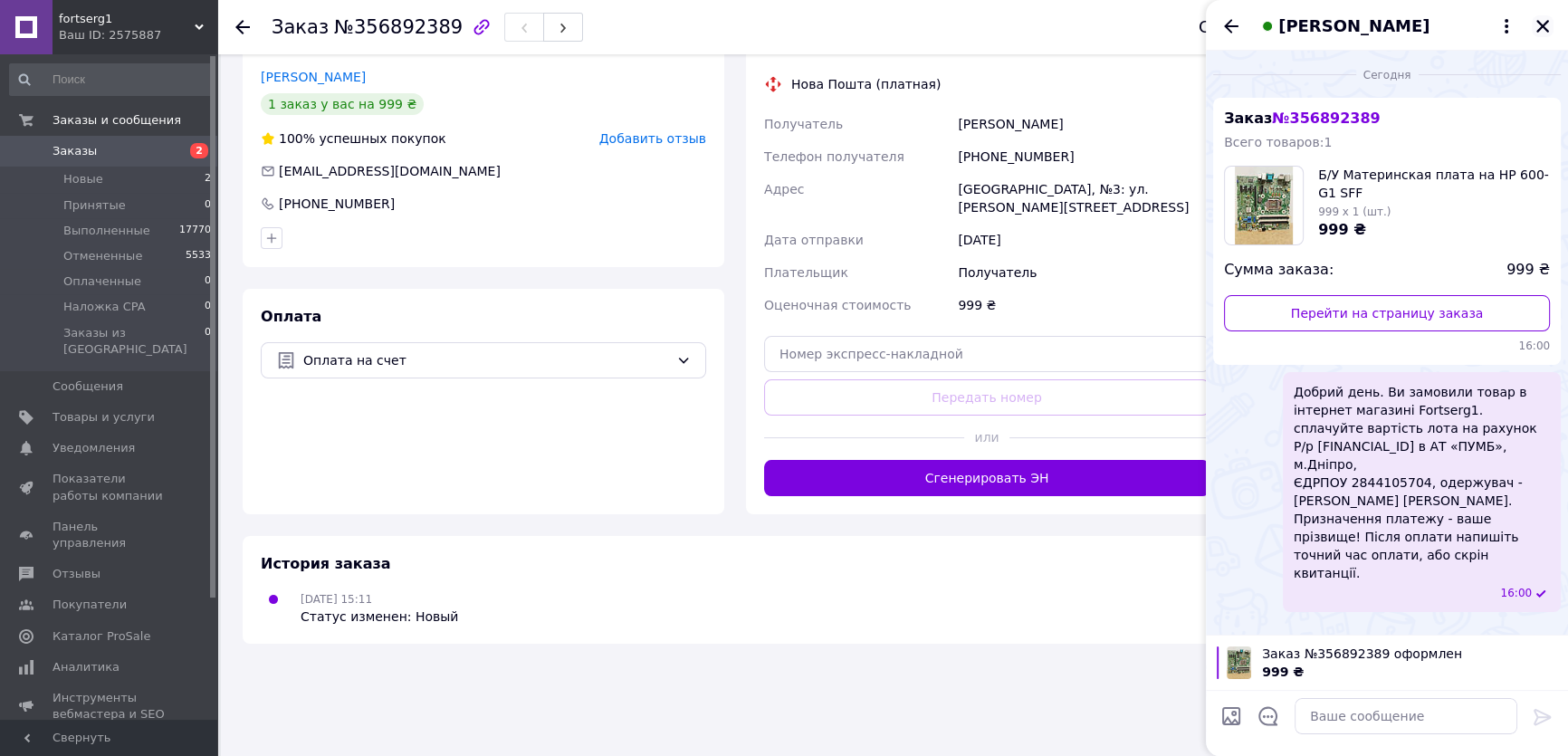
click at [1539, 24] on icon "Закрыть" at bounding box center [1542, 26] width 12 height 12
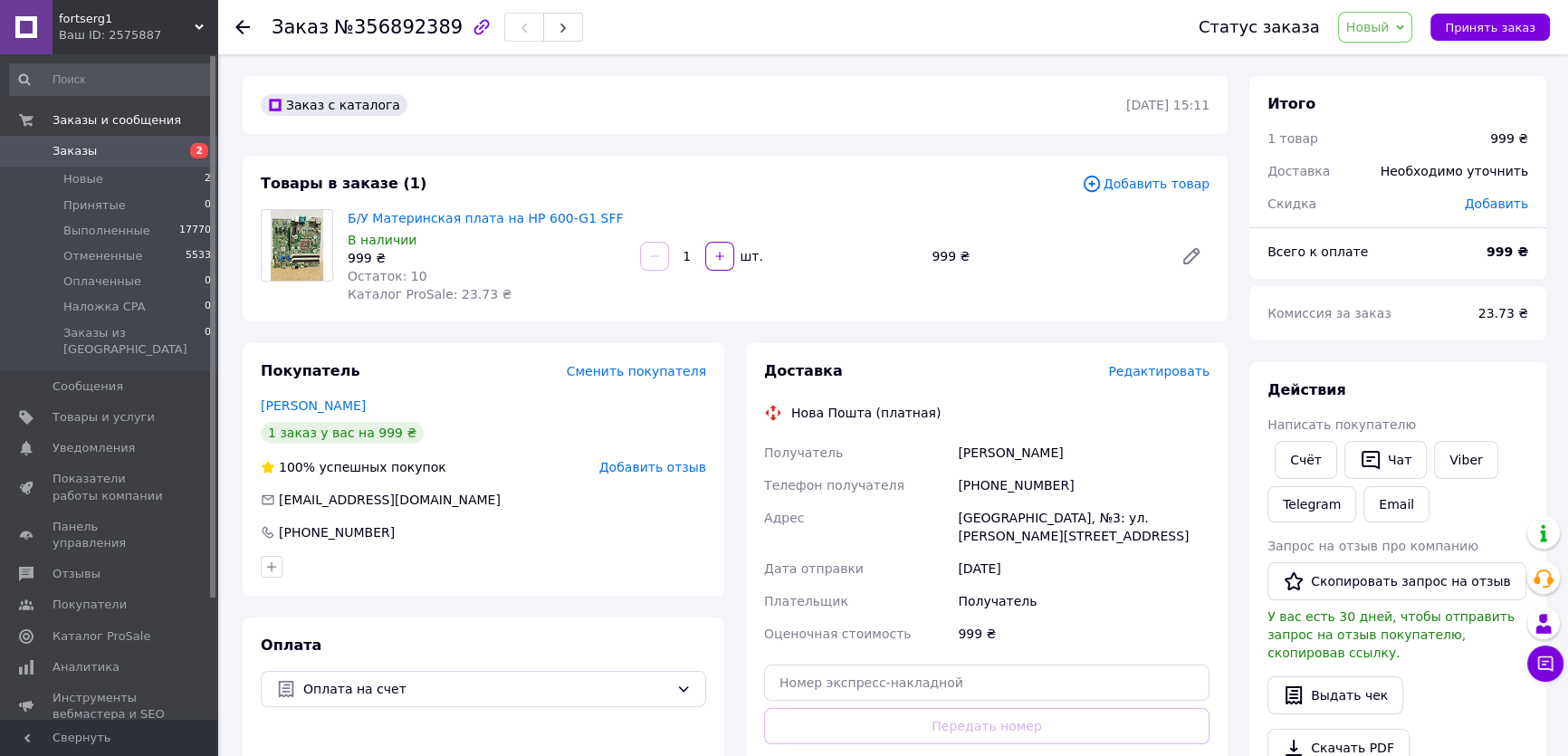
click at [242, 26] on use at bounding box center [242, 27] width 14 height 14
